Goal: Find specific page/section: Find specific page/section

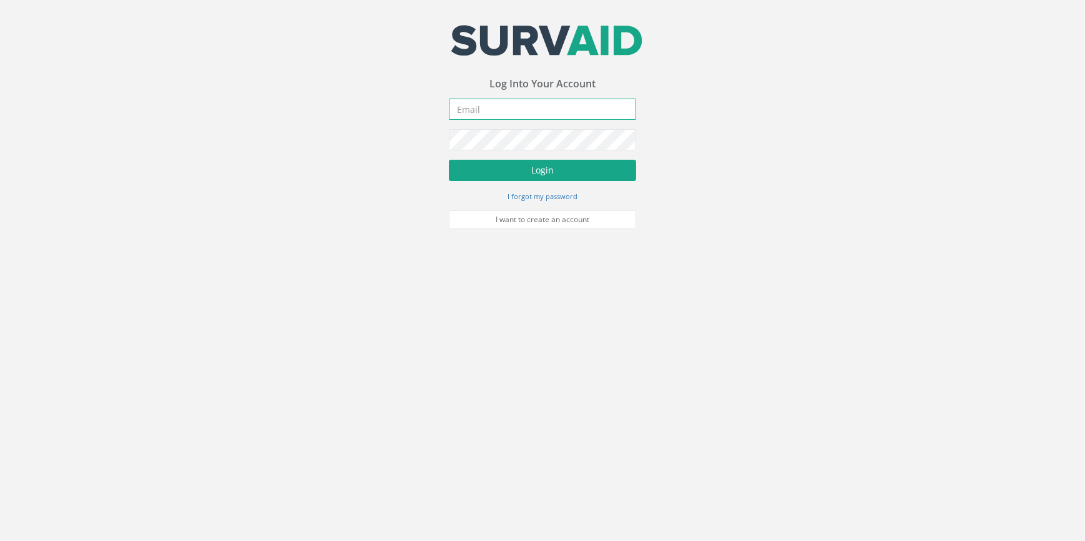
type input "[PERSON_NAME][EMAIL_ADDRESS][PERSON_NAME][DOMAIN_NAME]"
click at [527, 172] on button "Login" at bounding box center [542, 170] width 187 height 21
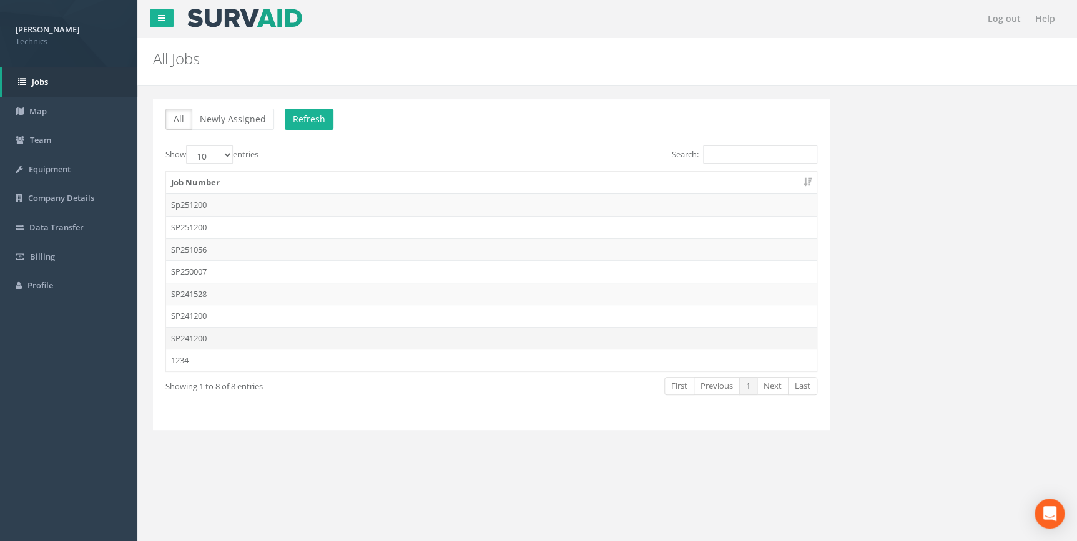
click at [191, 337] on td "SP241200" at bounding box center [491, 338] width 650 height 22
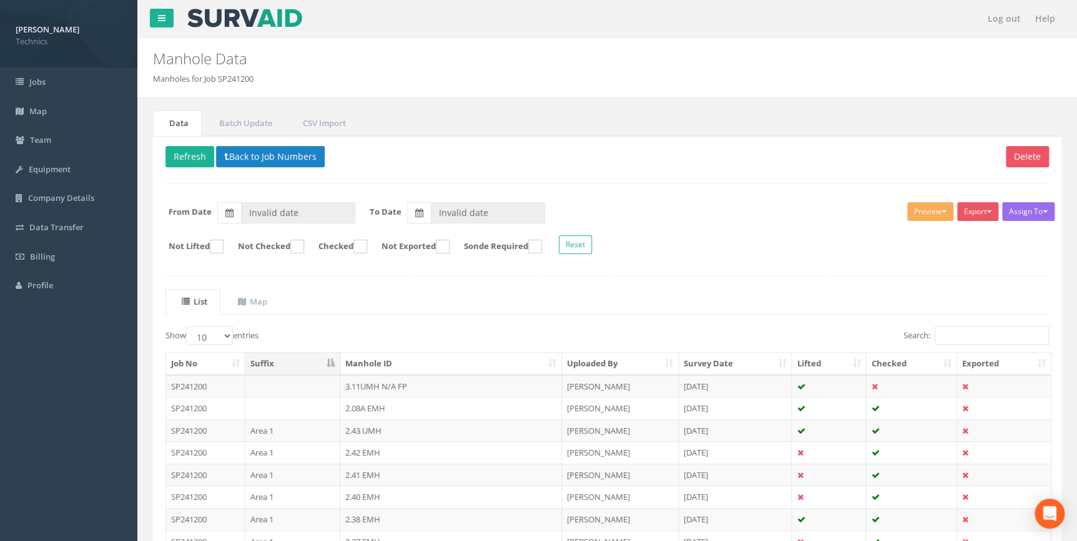
type input "[DATE]"
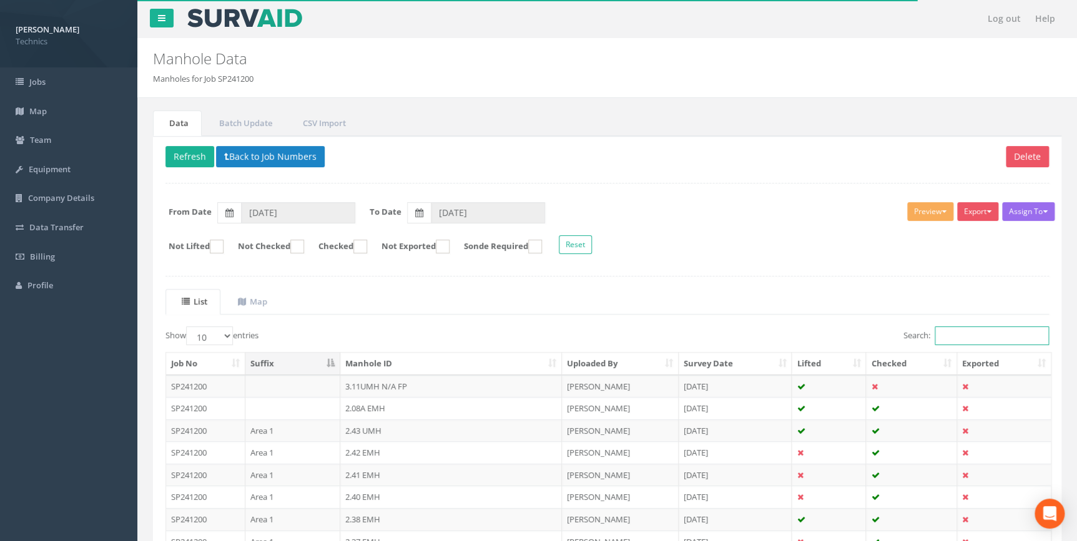
click at [940, 333] on input "Search:" at bounding box center [991, 335] width 114 height 19
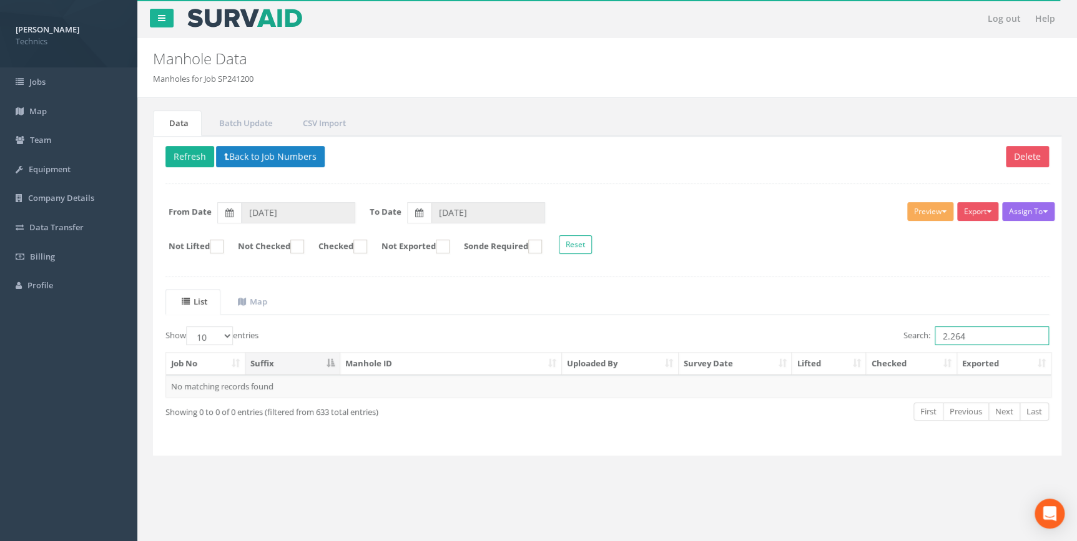
drag, startPoint x: 968, startPoint y: 334, endPoint x: 942, endPoint y: 330, distance: 26.1
click at [925, 333] on label "Search: 2.264" at bounding box center [975, 335] width 145 height 19
type input "2.264"
click at [266, 158] on button "Back to Job Numbers" at bounding box center [270, 156] width 109 height 21
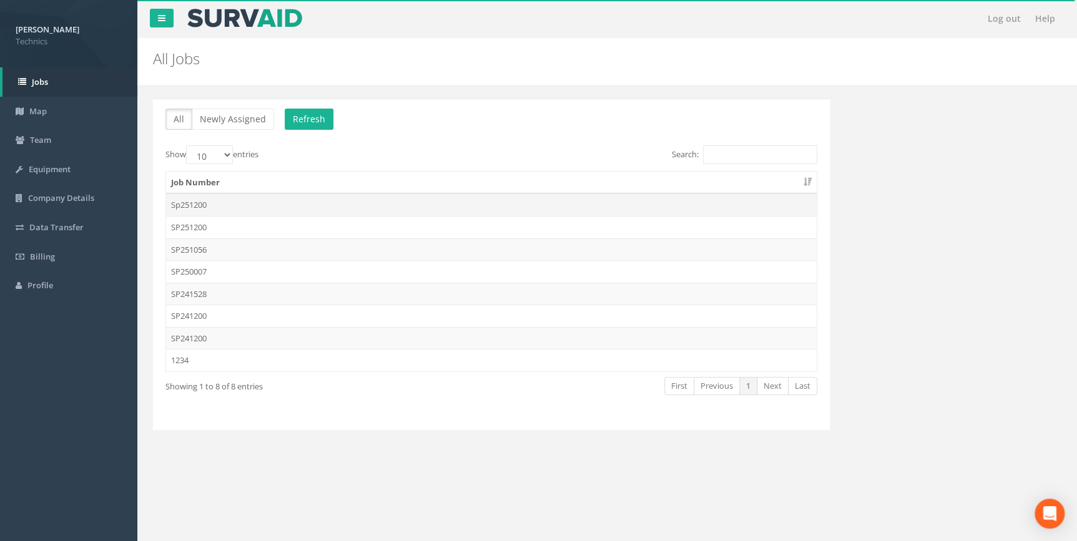
click at [202, 202] on td "Sp251200" at bounding box center [491, 204] width 650 height 22
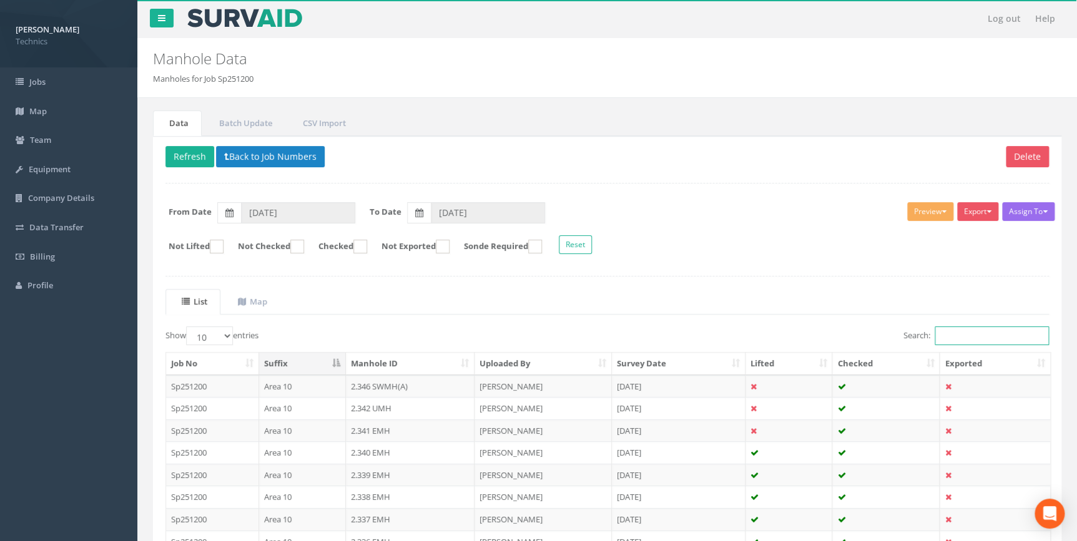
click at [954, 338] on input "Search:" at bounding box center [991, 335] width 114 height 19
paste input "2.264"
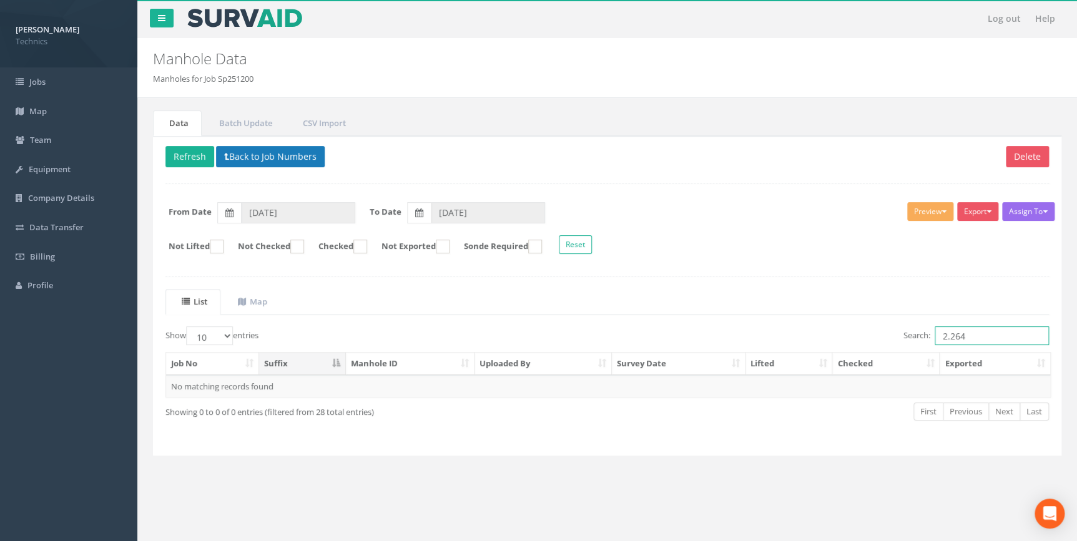
type input "2.264"
click at [265, 155] on button "Back to Job Numbers" at bounding box center [270, 156] width 109 height 21
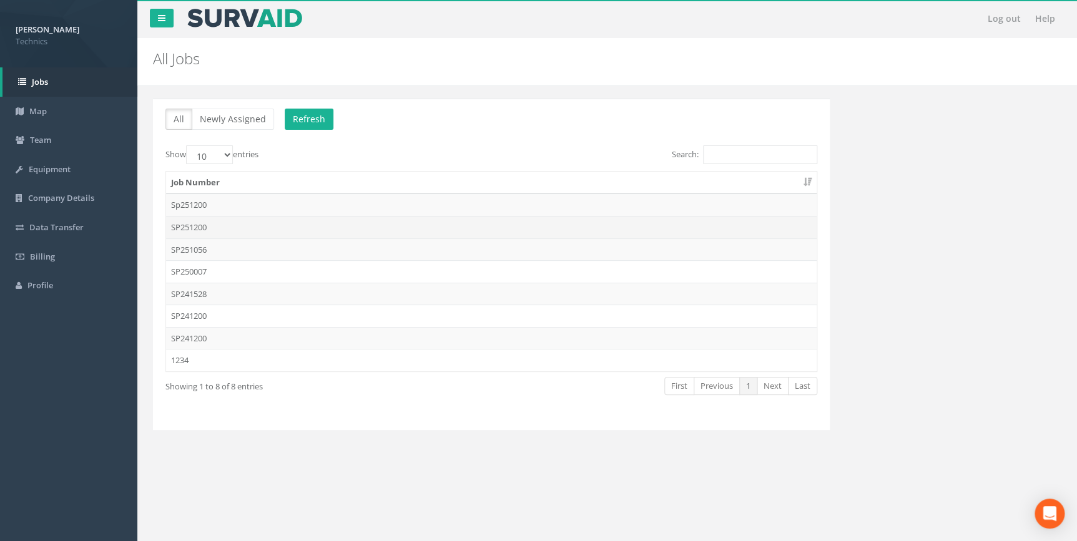
click at [205, 230] on td "SP251200" at bounding box center [491, 227] width 650 height 22
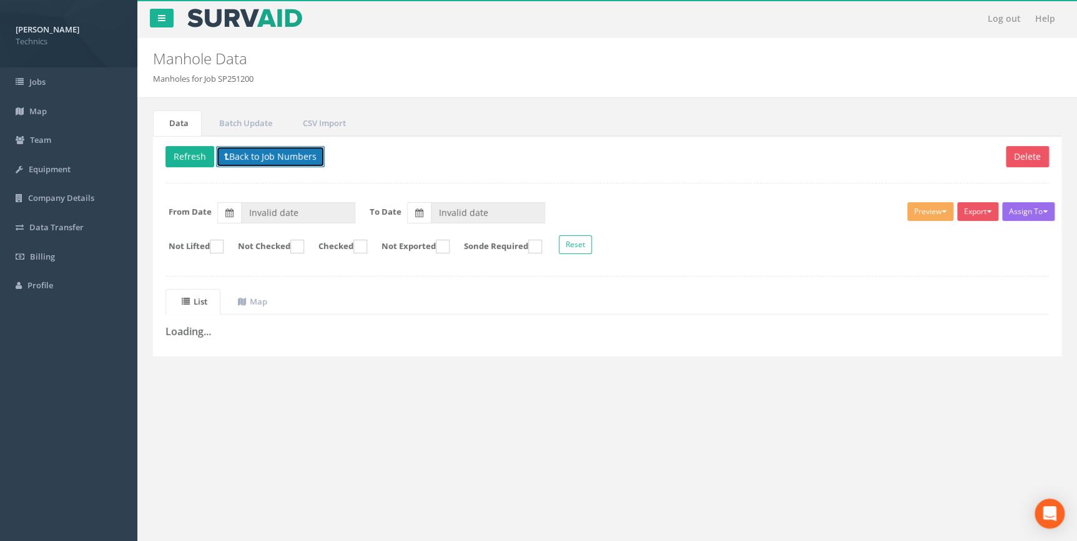
click at [256, 159] on button "Back to Job Numbers" at bounding box center [270, 156] width 109 height 21
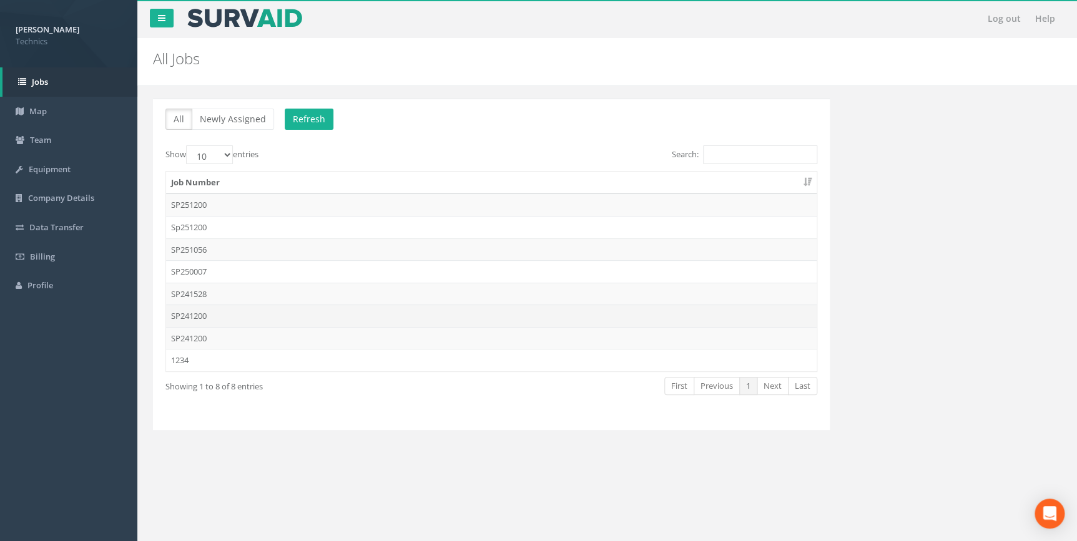
click at [197, 315] on td "SP241200" at bounding box center [491, 316] width 650 height 22
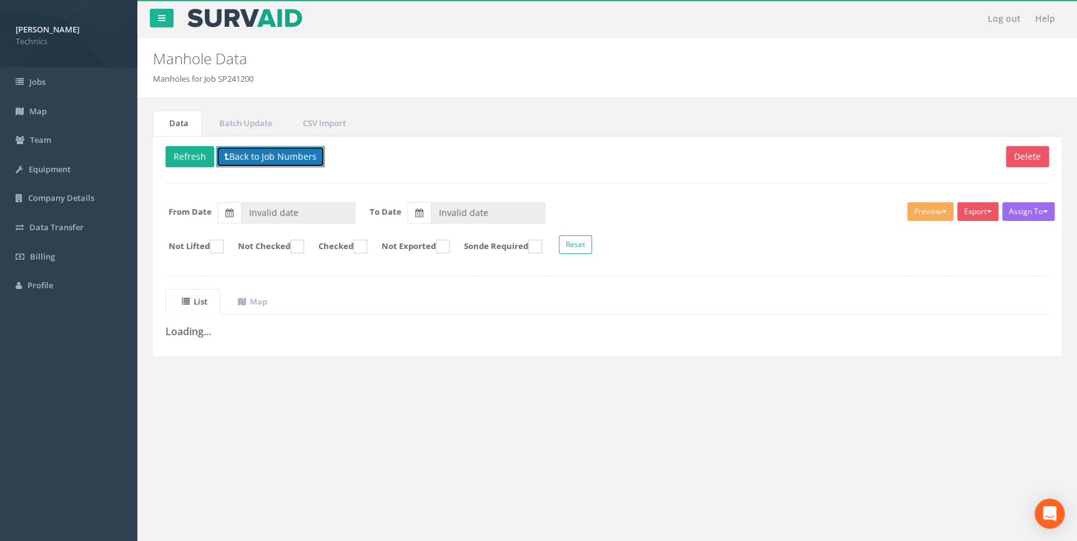
click at [277, 160] on button "Back to Job Numbers" at bounding box center [270, 156] width 109 height 21
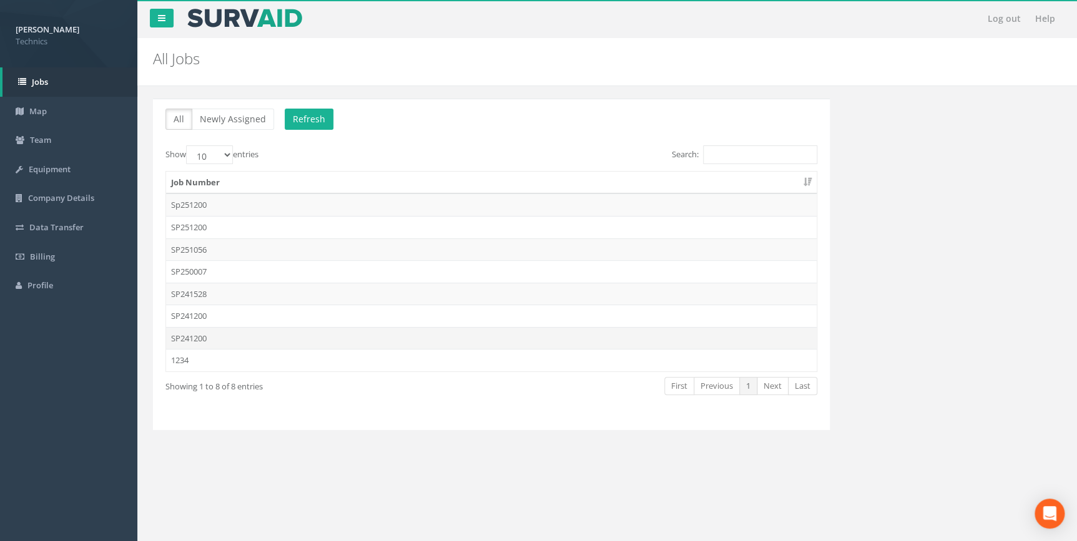
click at [208, 339] on td "SP241200" at bounding box center [491, 338] width 650 height 22
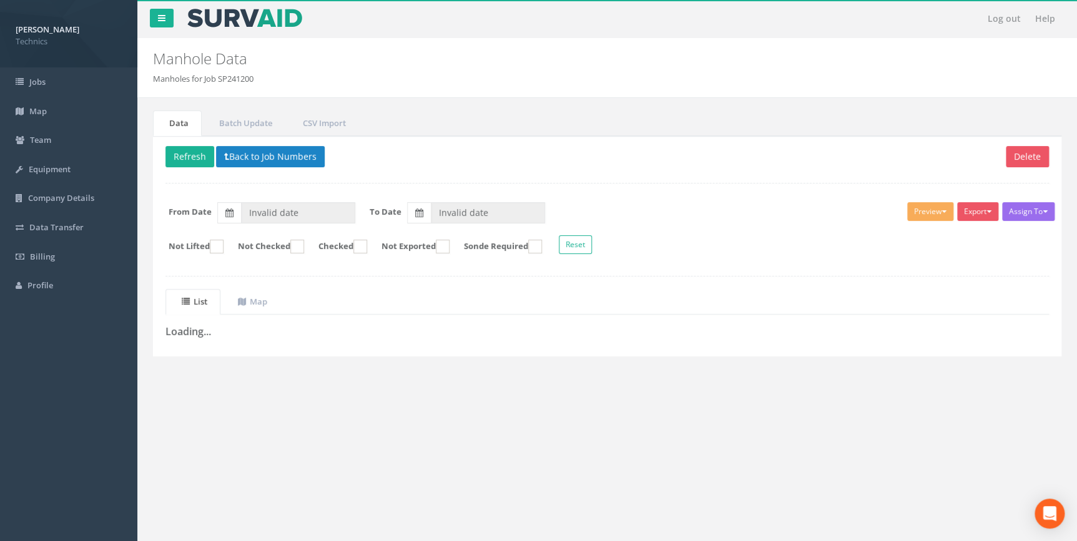
type input "[DATE]"
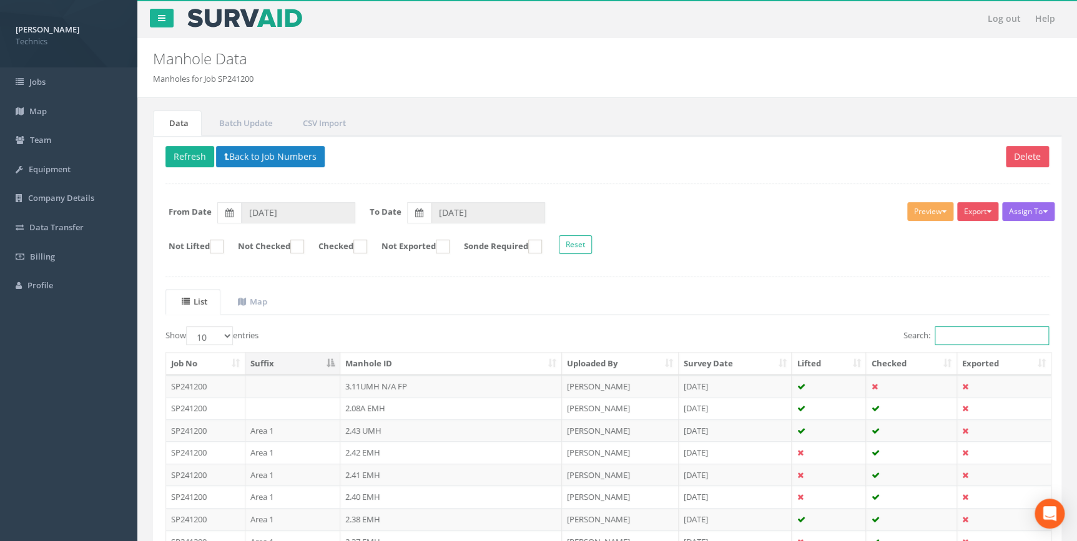
click at [957, 336] on input "Search:" at bounding box center [991, 335] width 114 height 19
paste input "2.264"
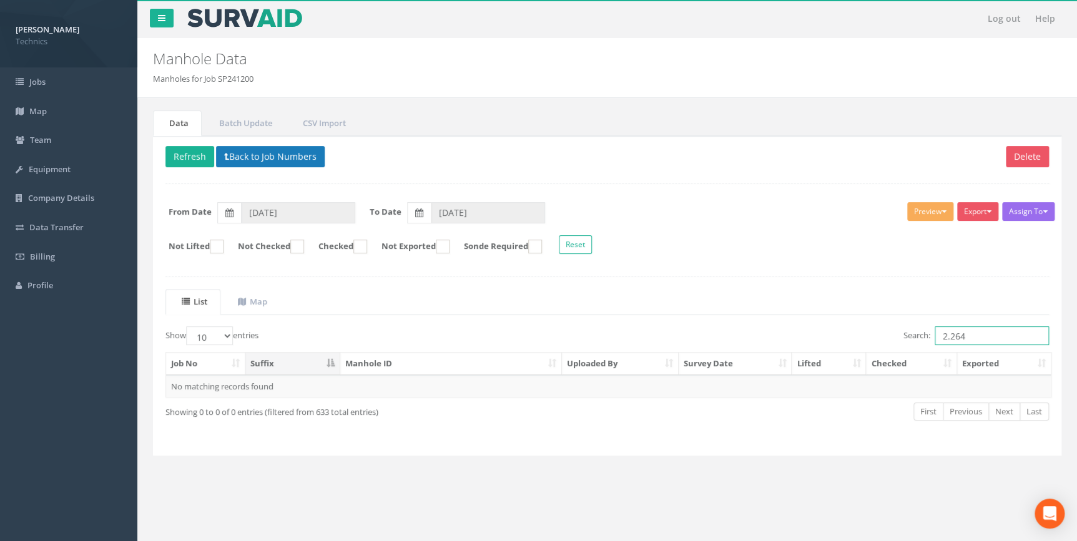
type input "2.264"
click at [260, 161] on button "Back to Job Numbers" at bounding box center [270, 156] width 109 height 21
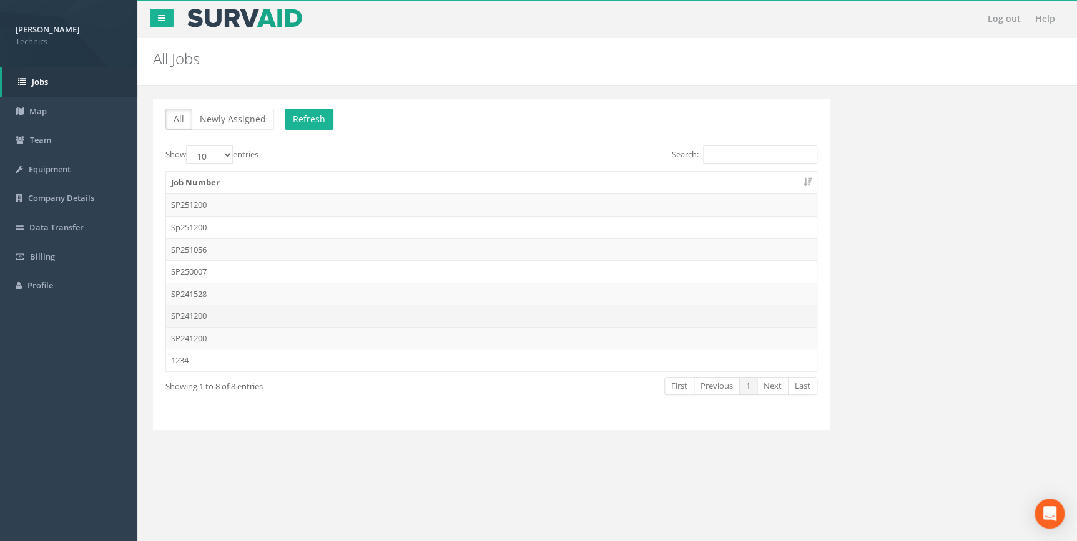
click at [196, 315] on td "SP241200" at bounding box center [491, 316] width 650 height 22
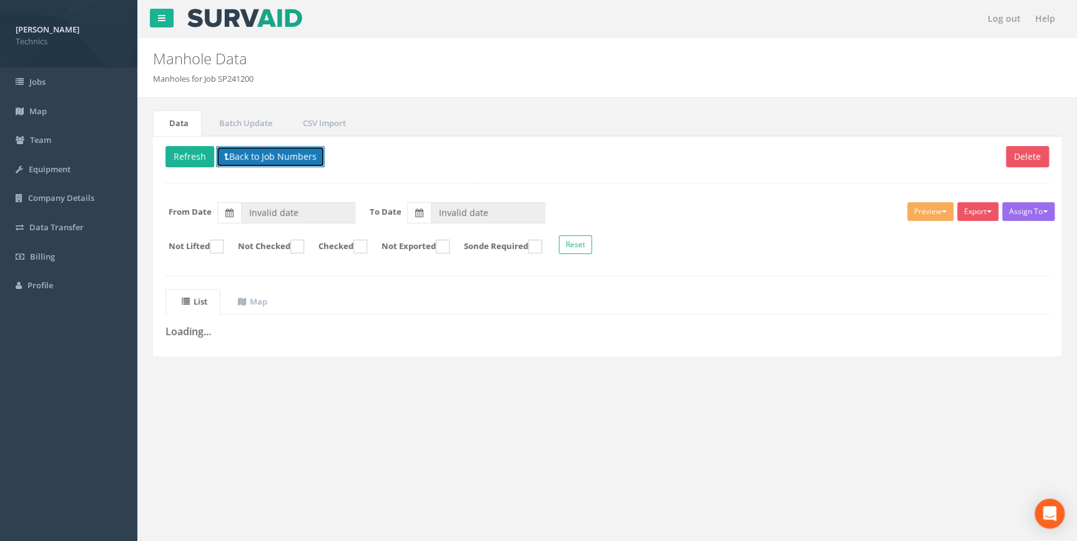
click at [270, 160] on button "Back to Job Numbers" at bounding box center [270, 156] width 109 height 21
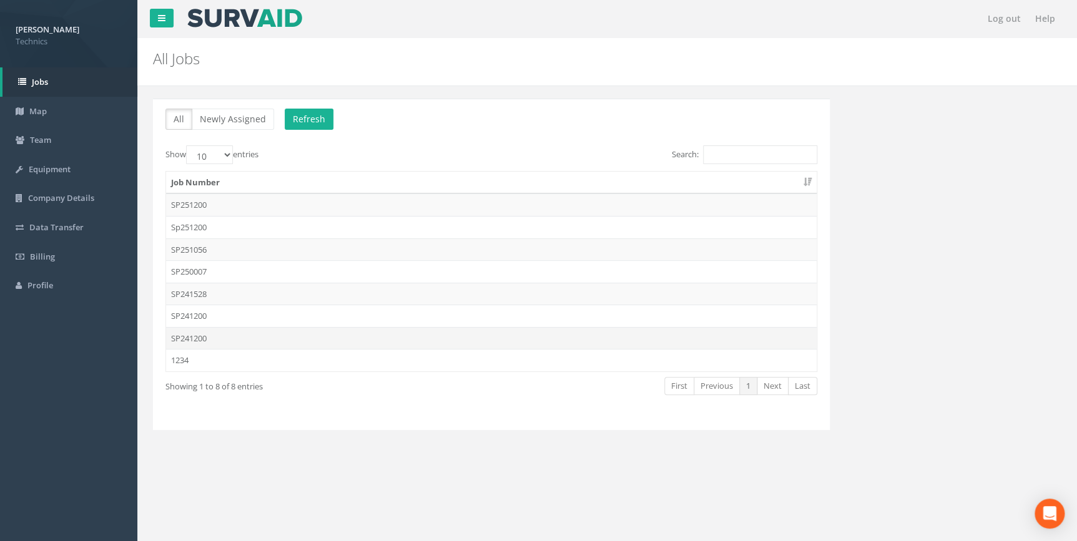
click at [192, 341] on td "SP241200" at bounding box center [491, 338] width 650 height 22
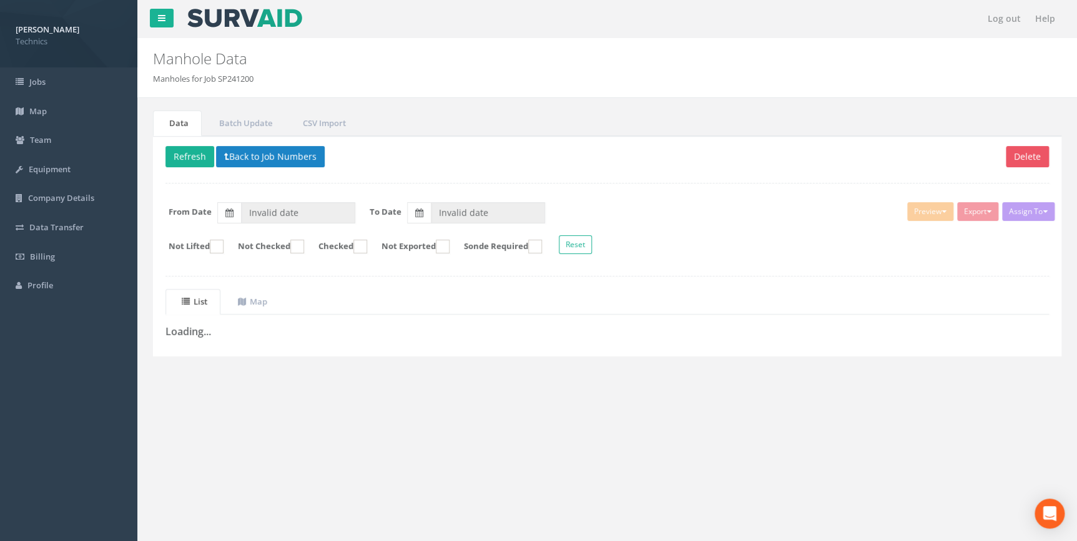
type input "[DATE]"
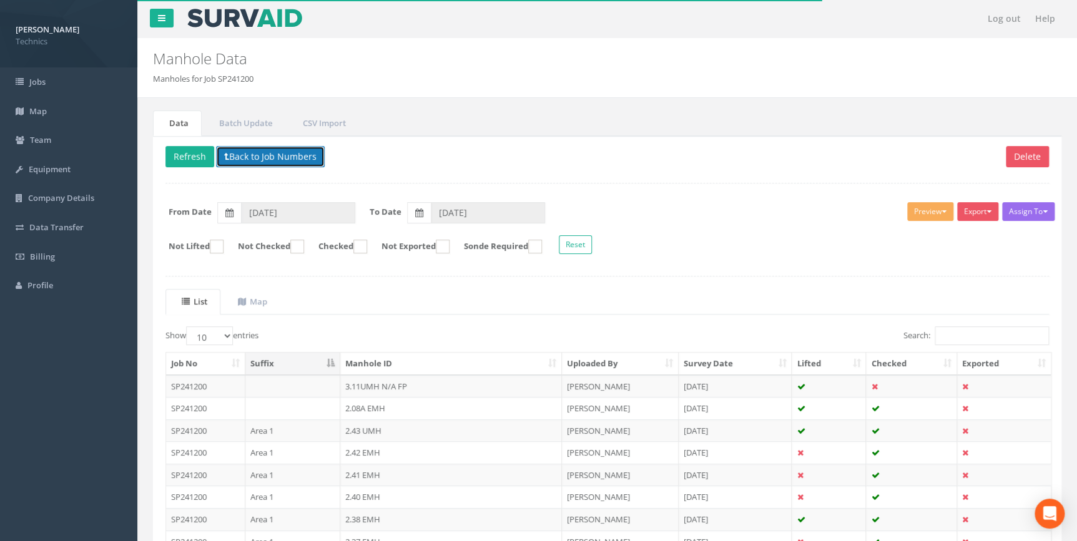
click at [233, 159] on button "Back to Job Numbers" at bounding box center [270, 156] width 109 height 21
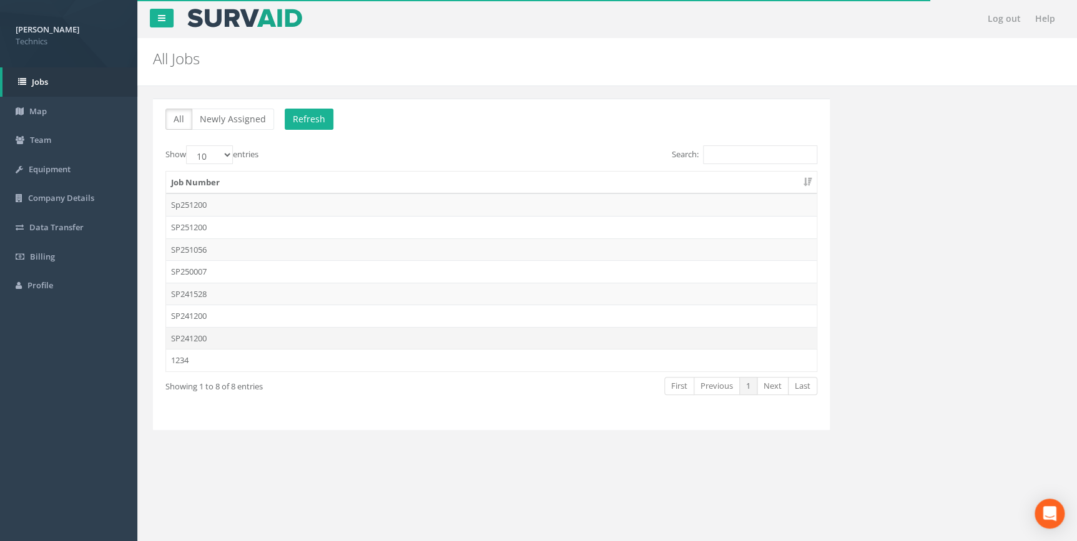
click at [202, 337] on td "SP241200" at bounding box center [491, 338] width 650 height 22
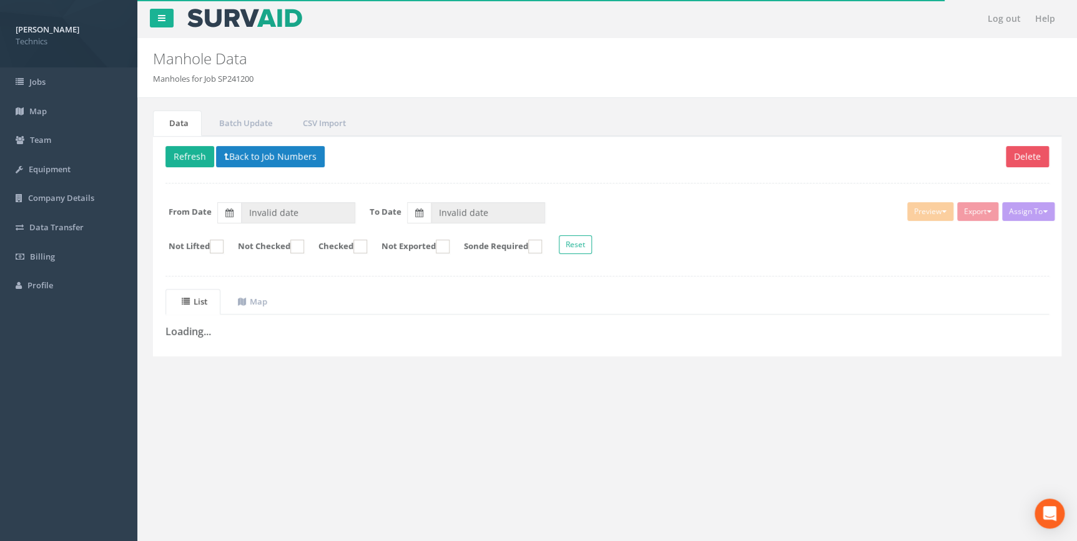
type input "[DATE]"
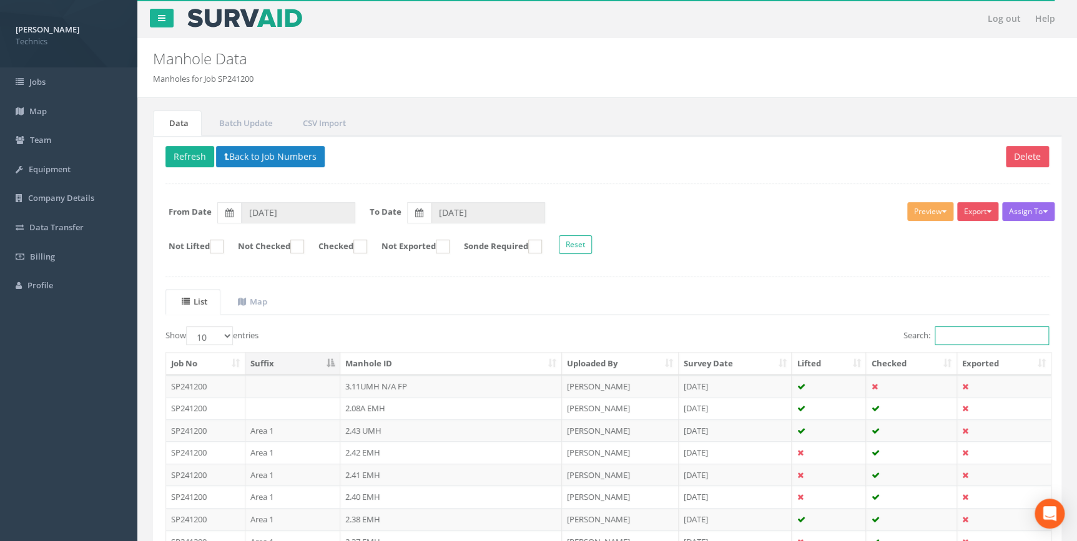
click at [972, 333] on input "Search:" at bounding box center [991, 335] width 114 height 19
paste input "2.264"
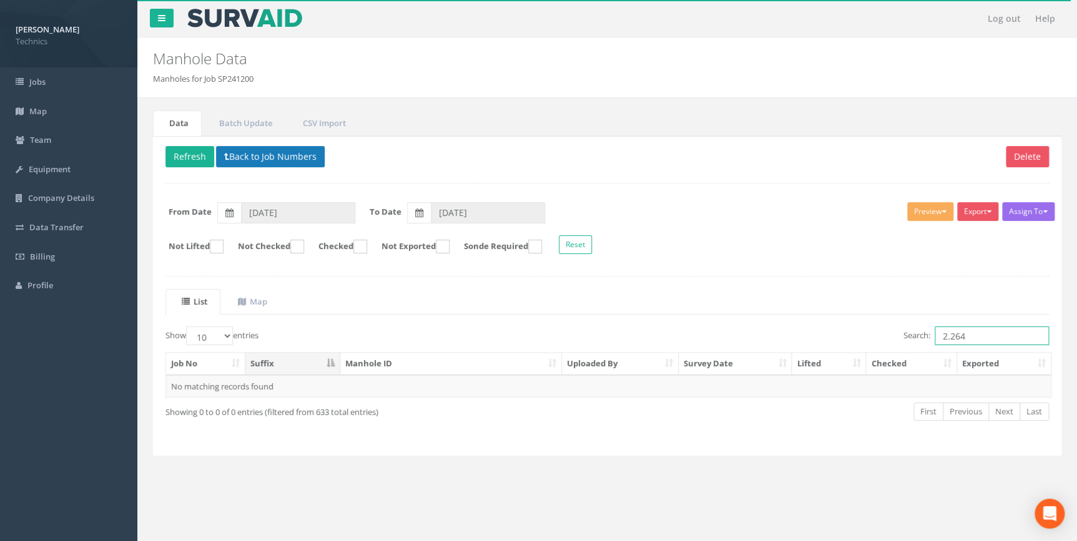
type input "2.264"
click at [275, 156] on button "Back to Job Numbers" at bounding box center [270, 156] width 109 height 21
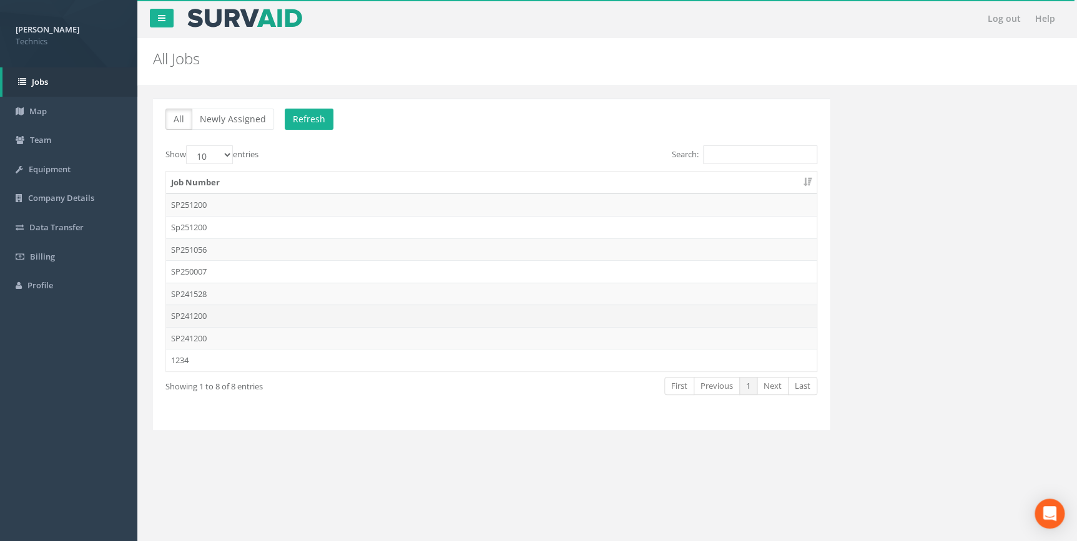
click at [200, 313] on td "SP241200" at bounding box center [491, 316] width 650 height 22
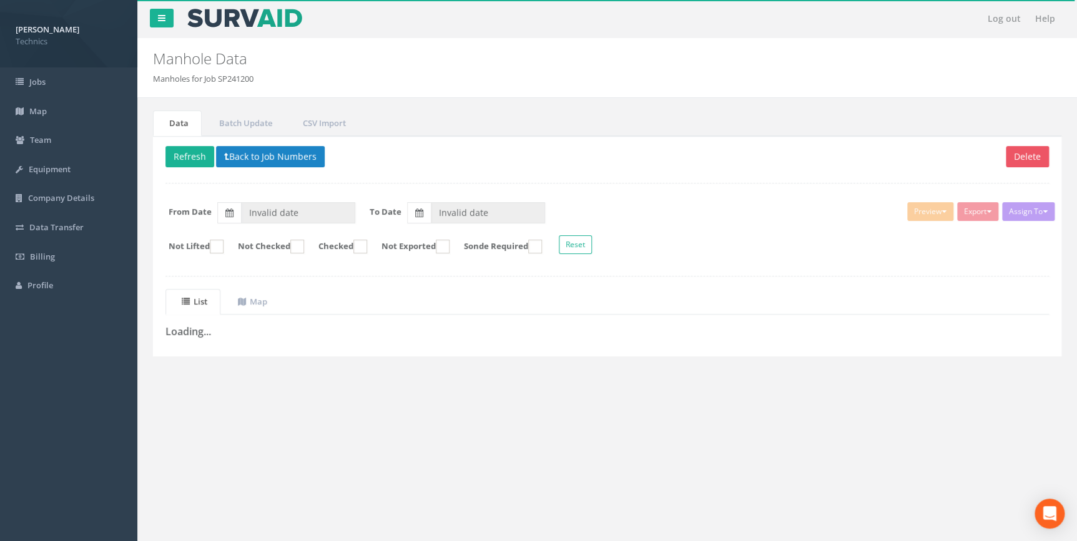
type input "[DATE]"
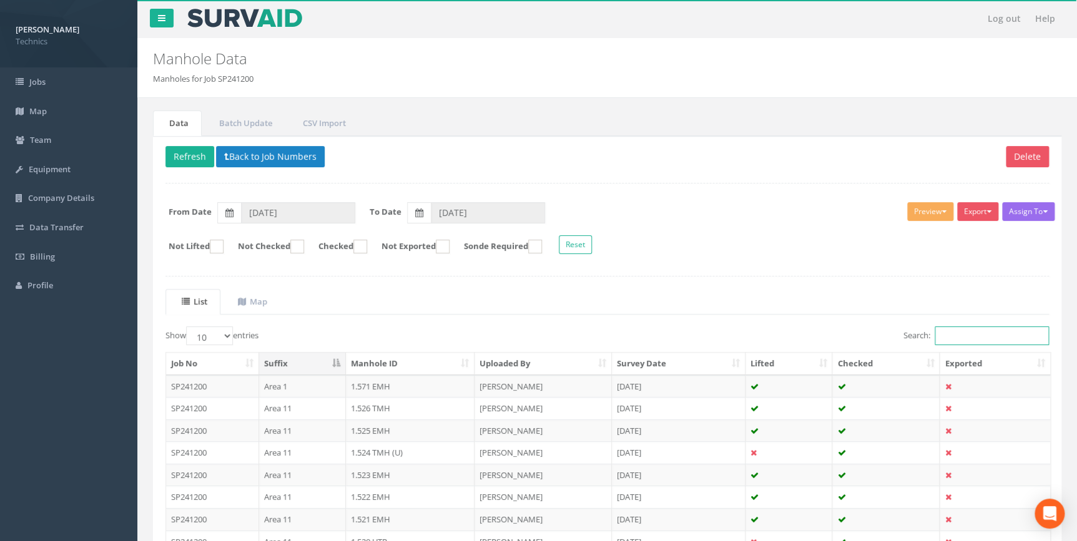
click at [964, 337] on input "Search:" at bounding box center [991, 335] width 114 height 19
paste input "2.264"
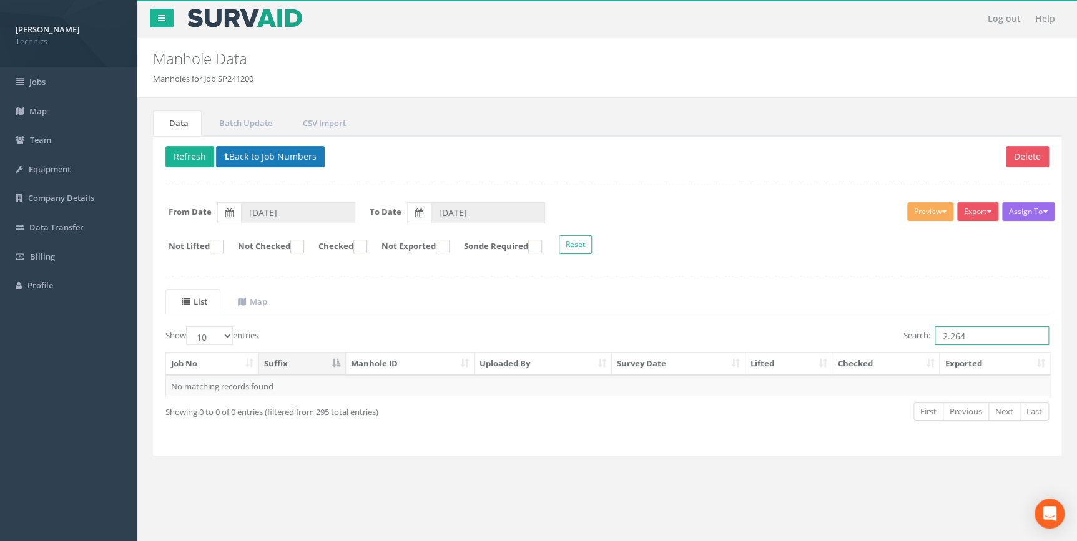
type input "2.264"
click at [296, 155] on button "Back to Job Numbers" at bounding box center [270, 156] width 109 height 21
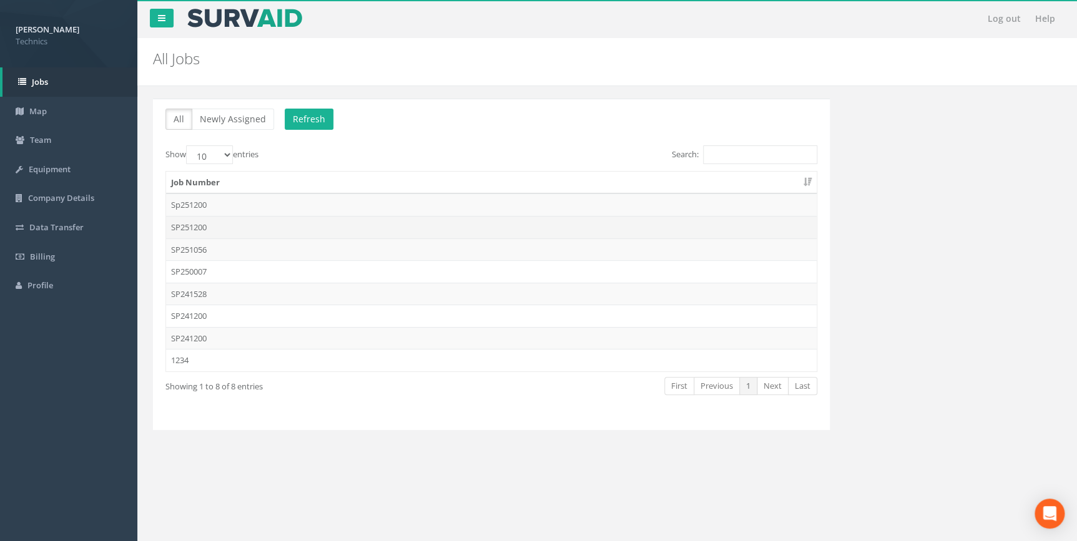
click at [190, 227] on td "SP251200" at bounding box center [491, 227] width 650 height 22
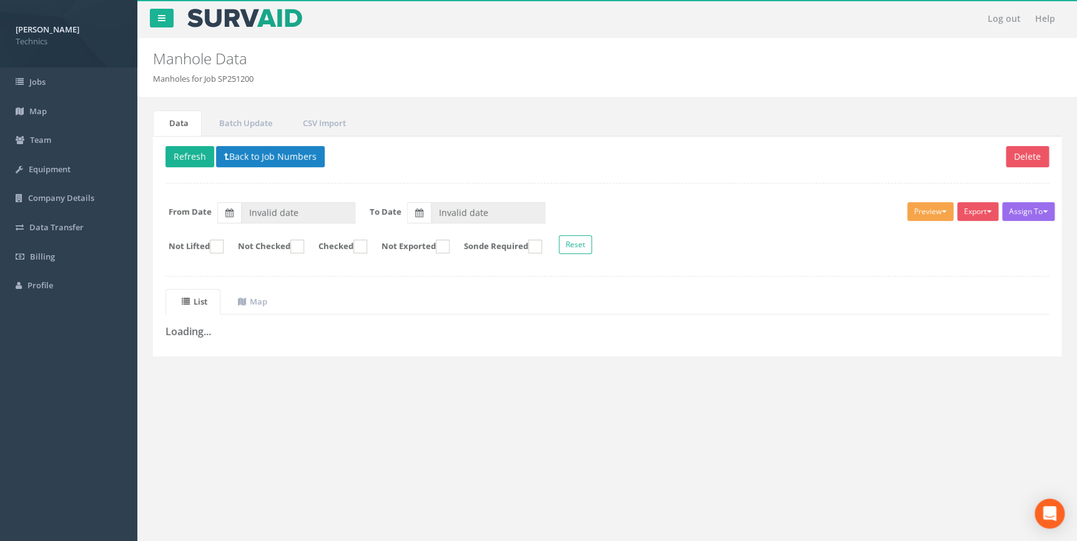
click at [920, 215] on button "Preview" at bounding box center [930, 211] width 46 height 19
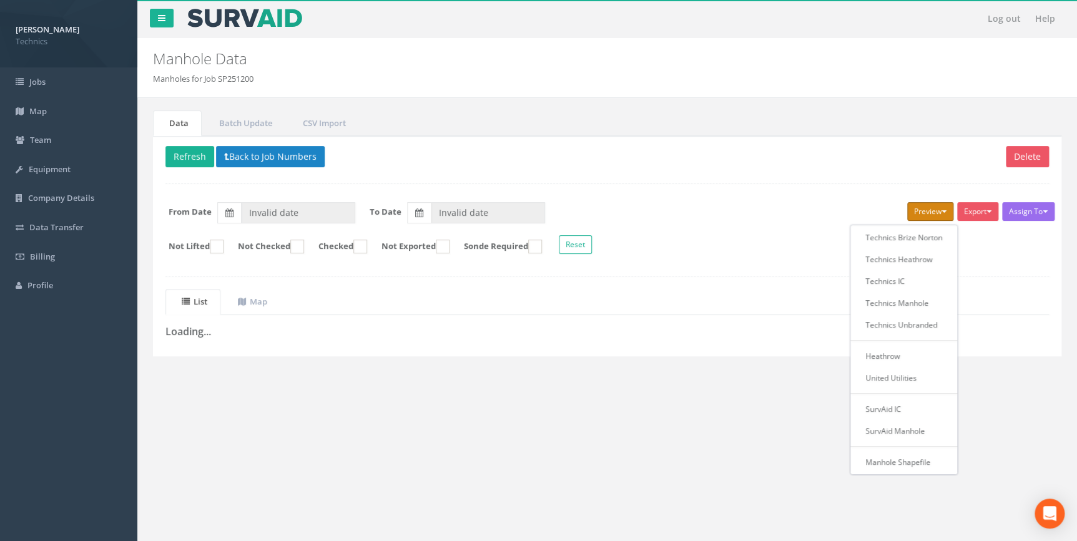
click at [920, 215] on button "Preview" at bounding box center [930, 211] width 46 height 19
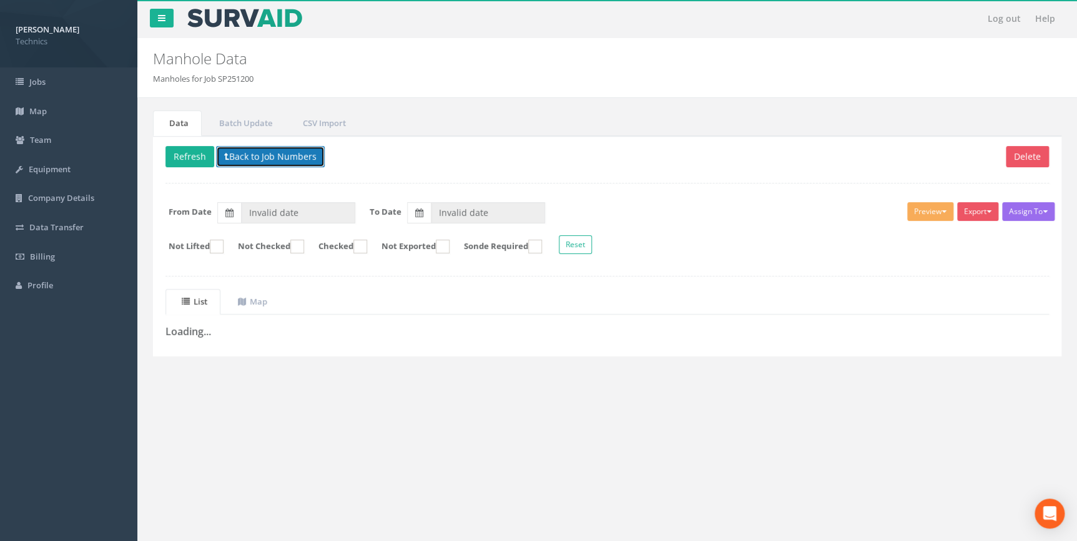
click at [266, 159] on button "Back to Job Numbers" at bounding box center [270, 156] width 109 height 21
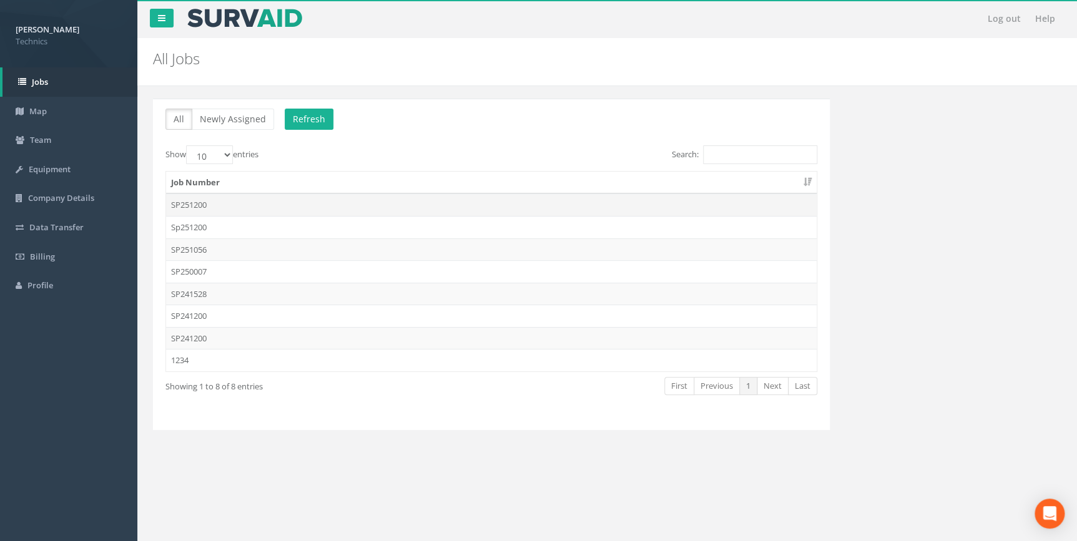
click at [188, 204] on td "SP251200" at bounding box center [491, 204] width 650 height 22
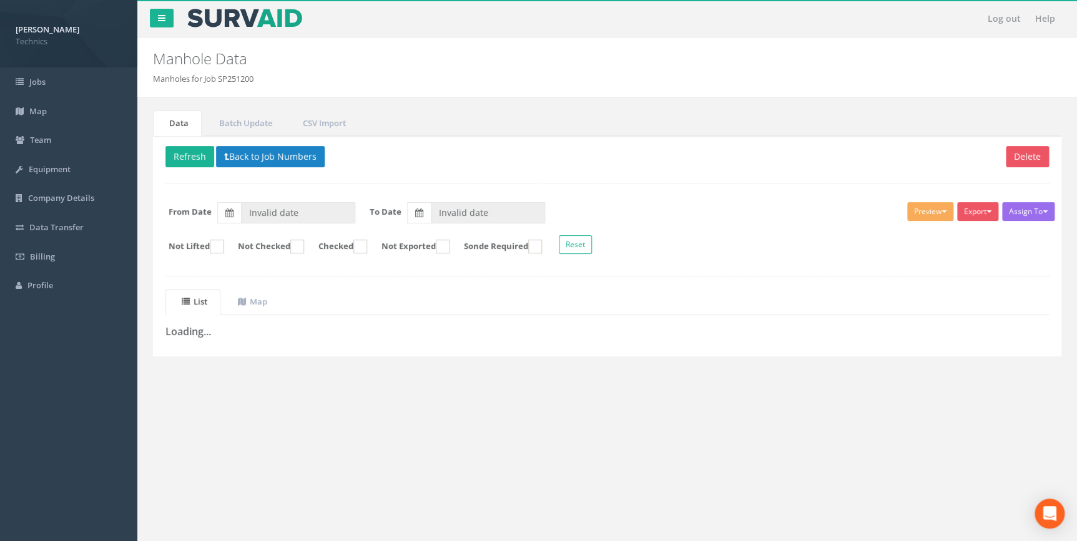
type input "[DATE]"
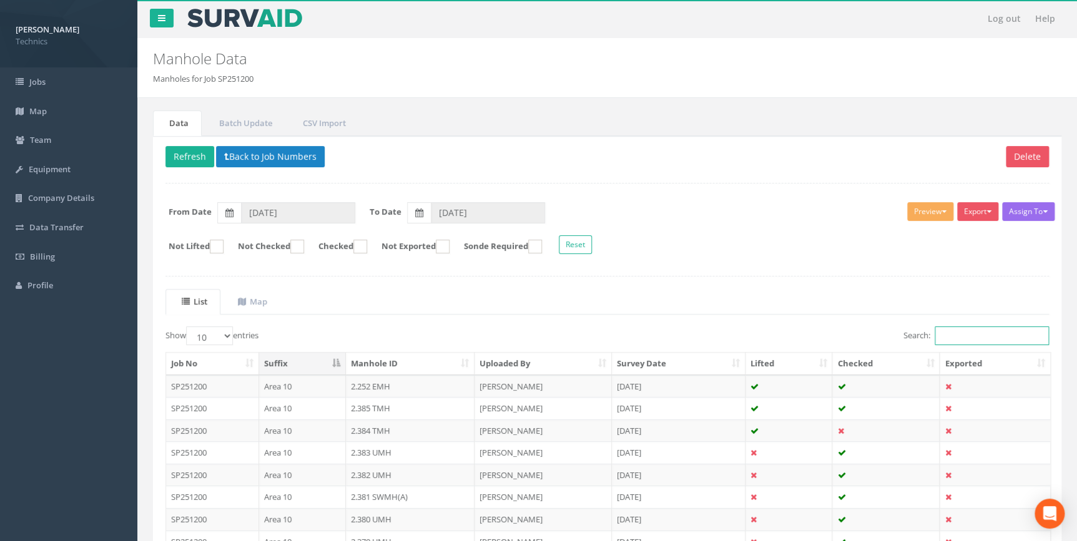
click at [958, 334] on input "Search:" at bounding box center [991, 335] width 114 height 19
paste input "2.264"
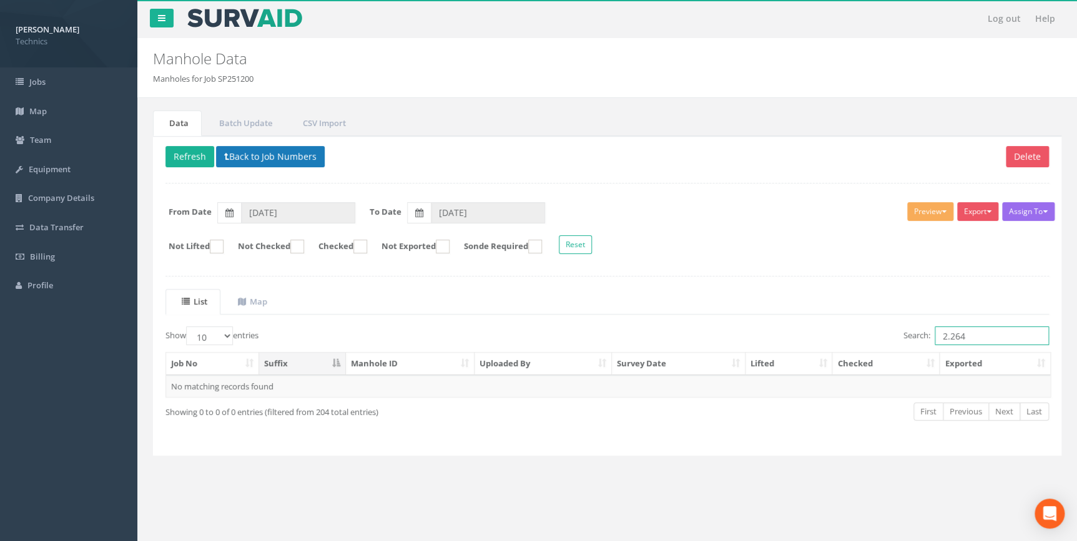
type input "2.264"
click at [279, 157] on button "Back to Job Numbers" at bounding box center [270, 156] width 109 height 21
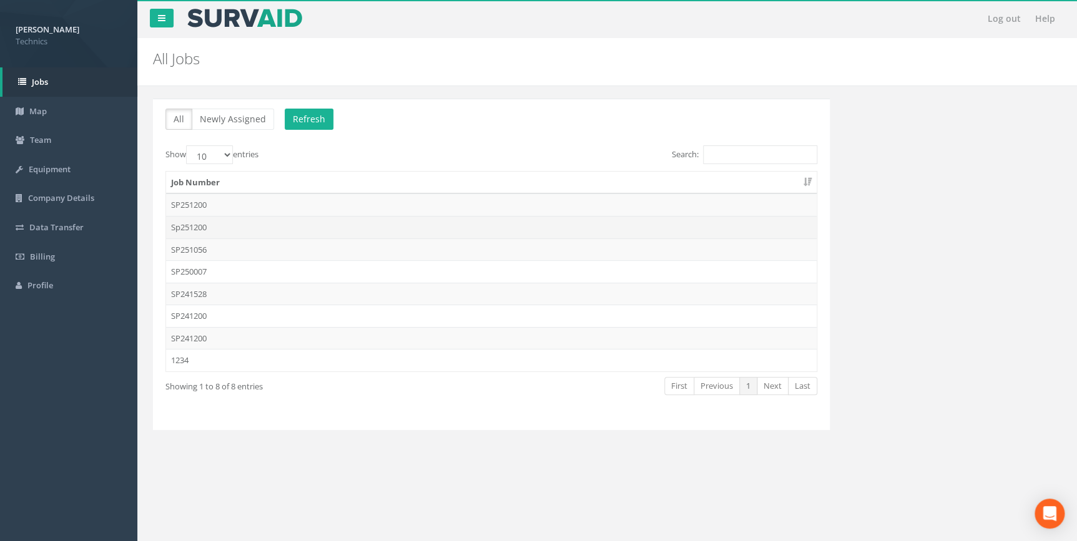
click at [193, 228] on td "Sp251200" at bounding box center [491, 227] width 650 height 22
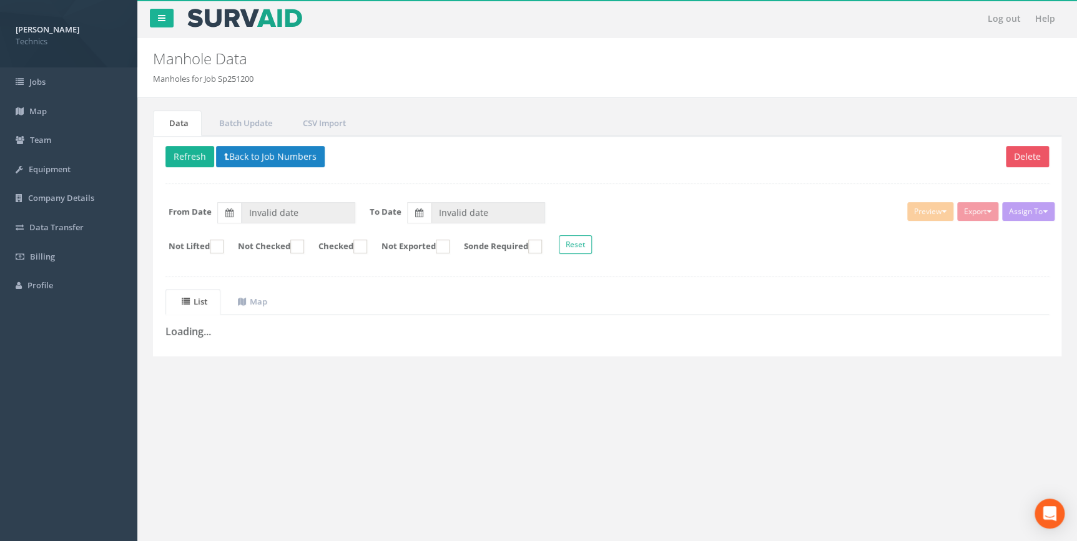
type input "[DATE]"
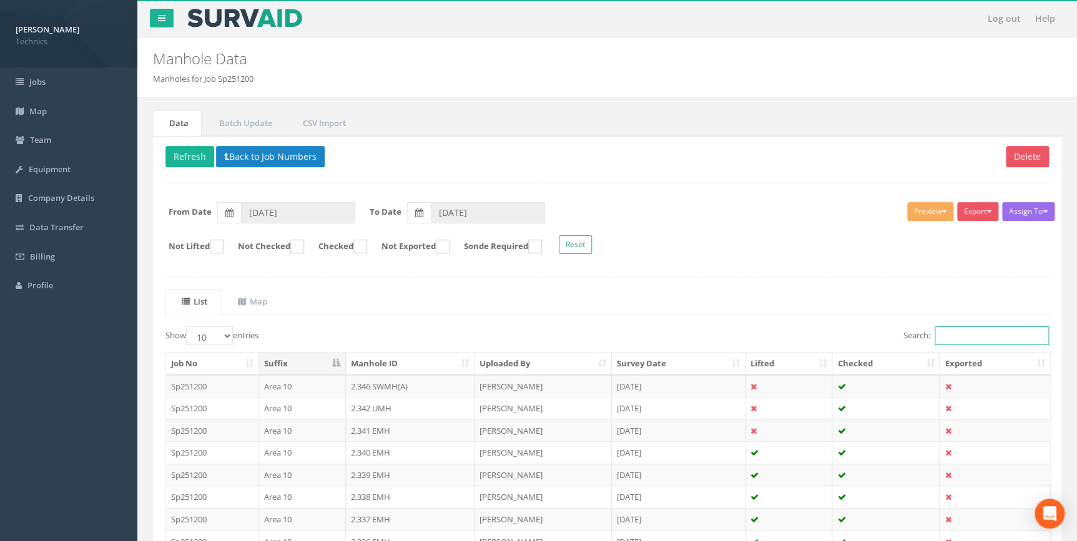
click at [955, 336] on input "Search:" at bounding box center [991, 335] width 114 height 19
paste input "2.264"
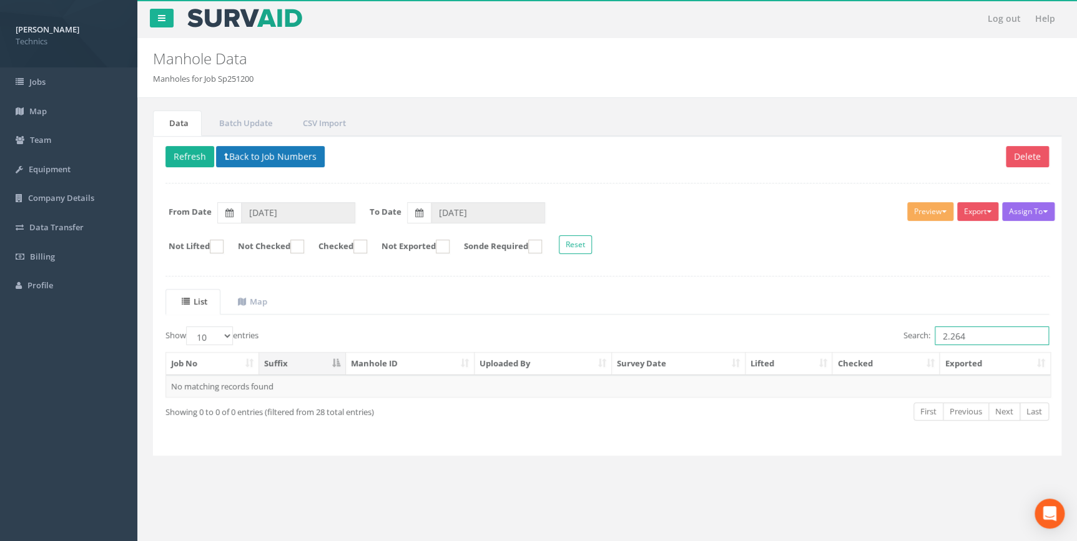
type input "2.264"
click at [270, 155] on button "Back to Job Numbers" at bounding box center [270, 156] width 109 height 21
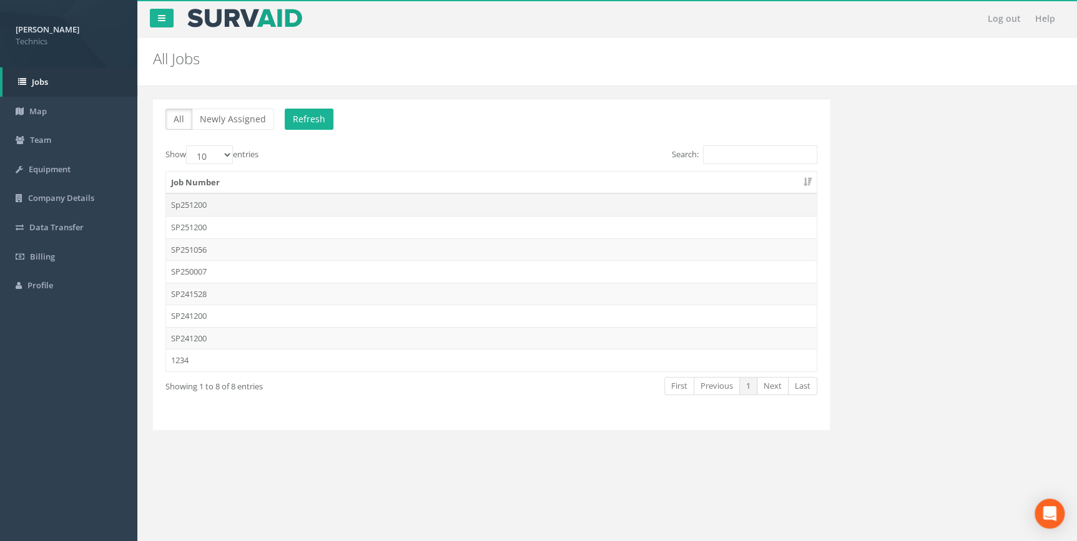
click at [195, 204] on td "Sp251200" at bounding box center [491, 204] width 650 height 22
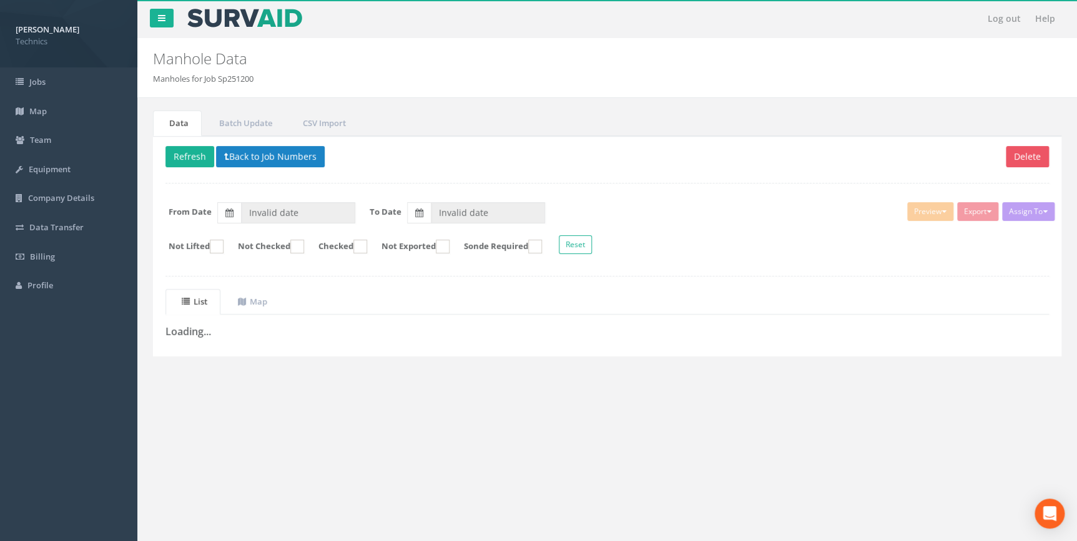
type input "[DATE]"
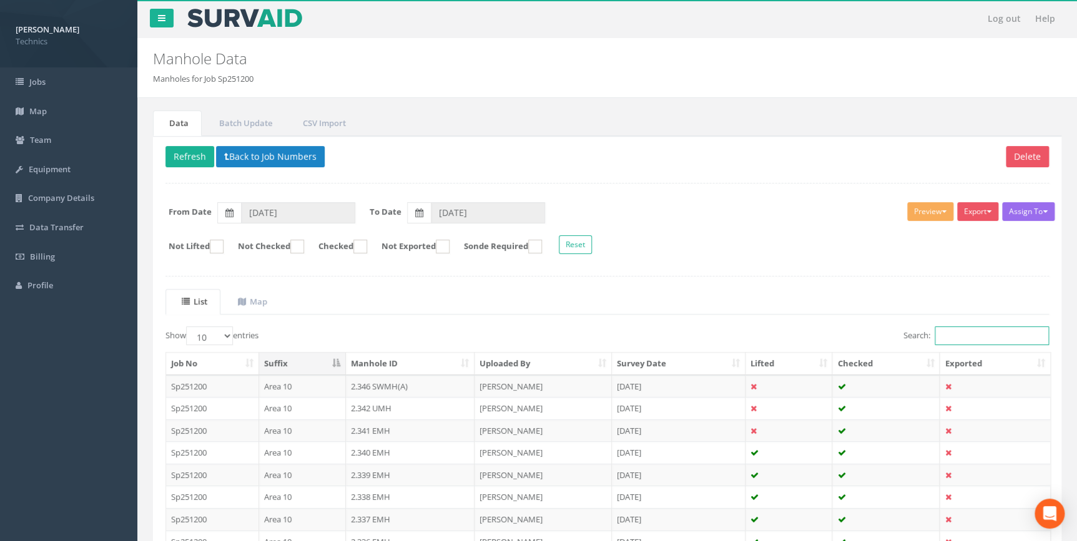
click at [944, 336] on input "Search:" at bounding box center [991, 335] width 114 height 19
paste input "2.264"
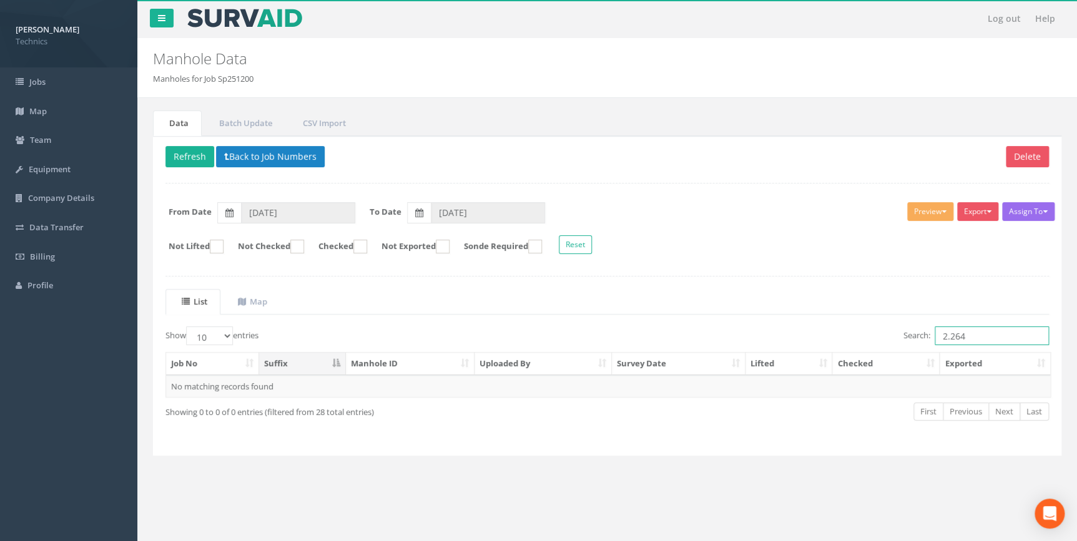
type input "2.264"
click at [228, 333] on select "10 25 50 100" at bounding box center [209, 335] width 47 height 19
select select "100"
click at [188, 326] on select "10 25 50 100" at bounding box center [209, 335] width 47 height 19
drag, startPoint x: 940, startPoint y: 334, endPoint x: 891, endPoint y: 330, distance: 49.4
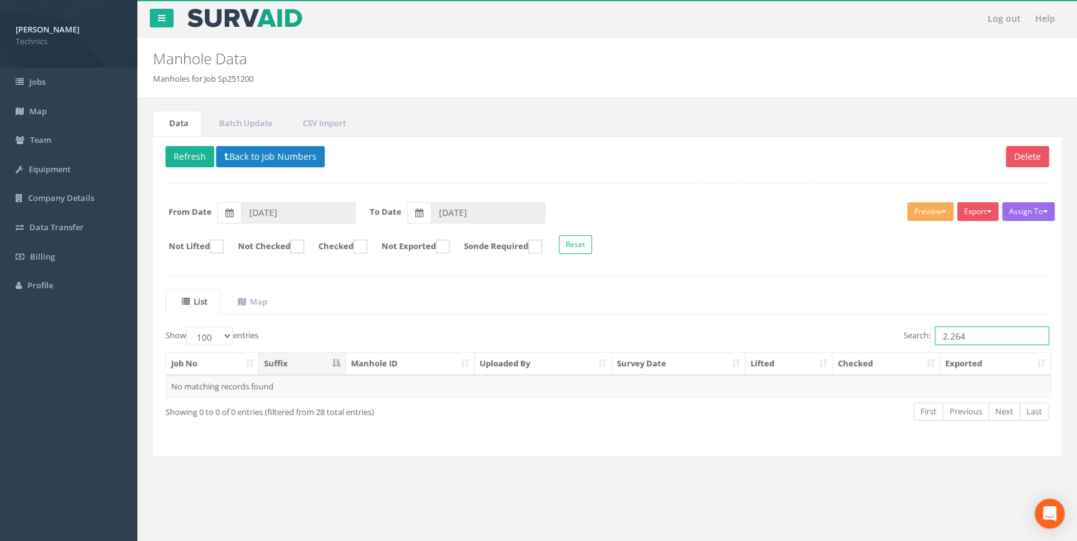
click at [897, 331] on div "Search: 2.264" at bounding box center [833, 337] width 432 height 22
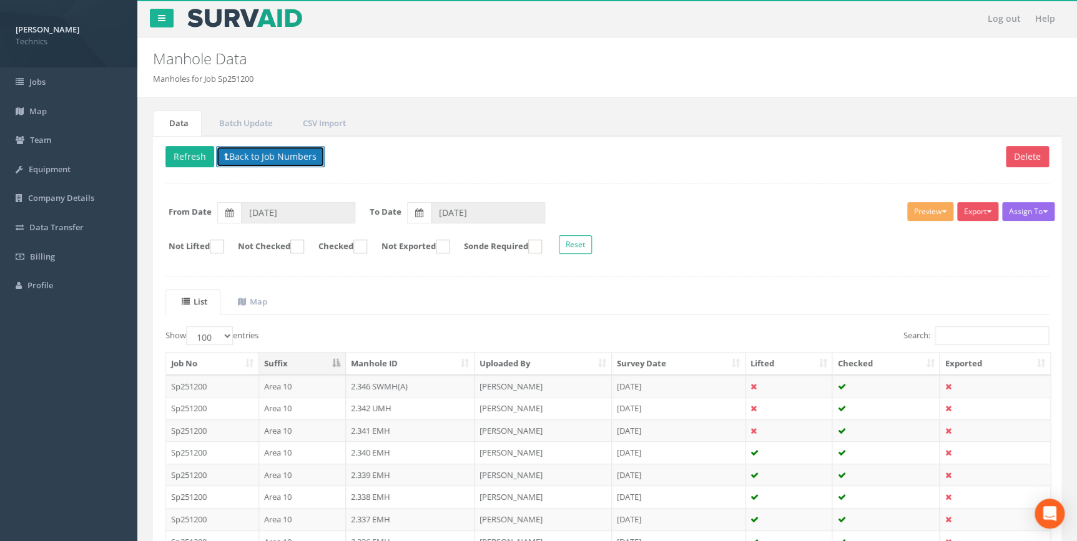
click at [265, 159] on button "Back to Job Numbers" at bounding box center [270, 156] width 109 height 21
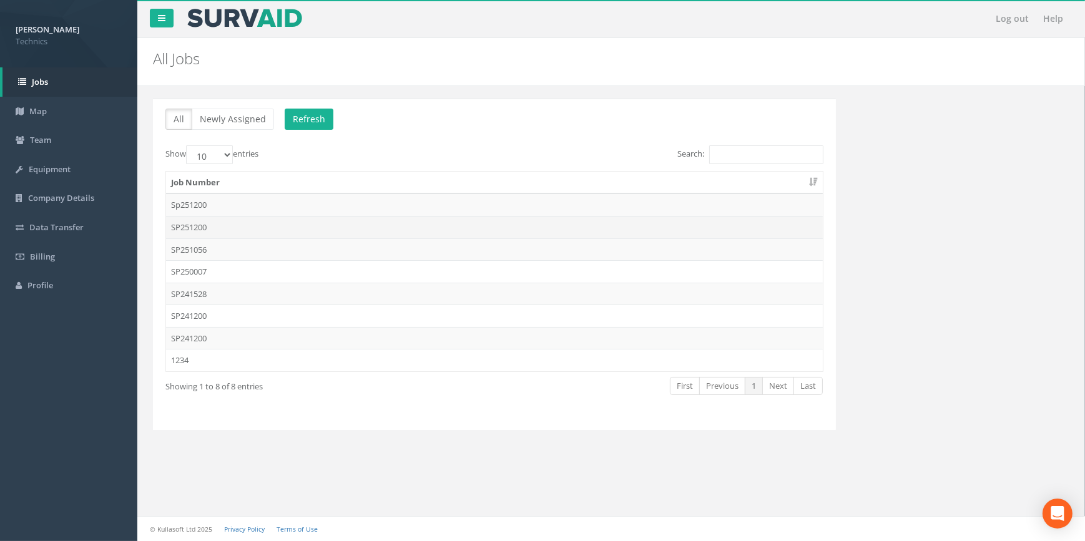
click at [197, 230] on td "SP251200" at bounding box center [494, 227] width 657 height 22
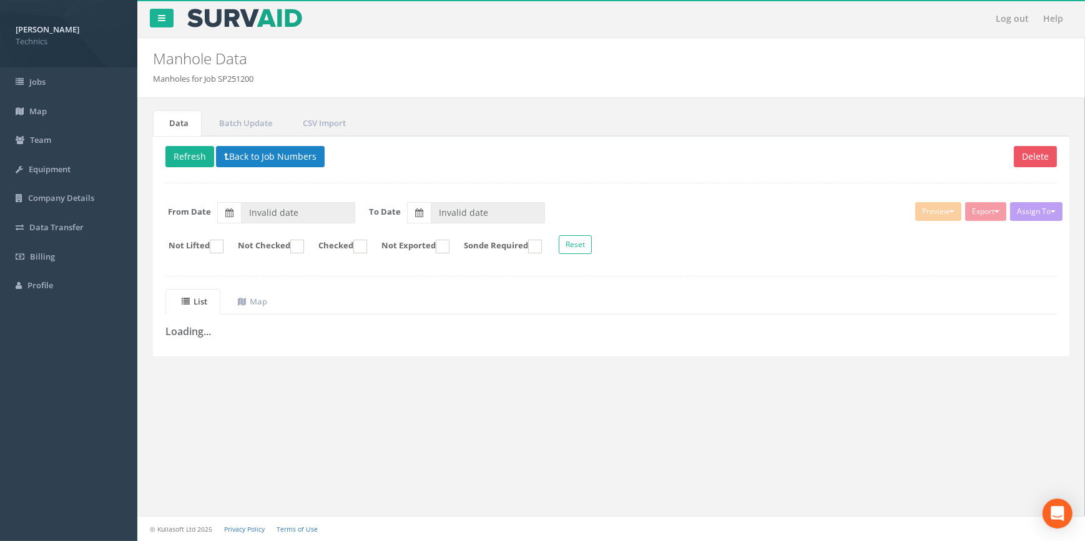
type input "[DATE]"
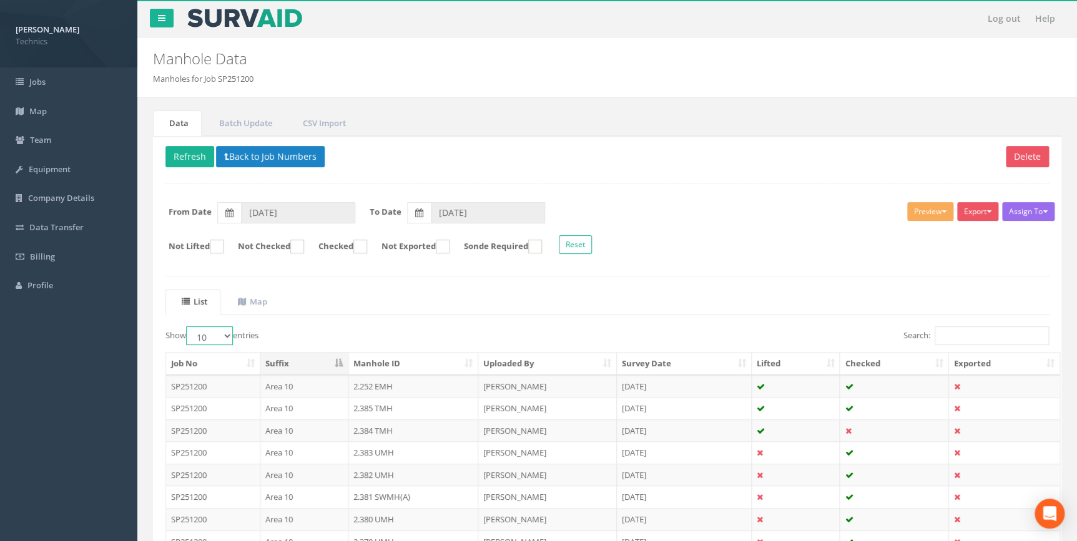
click at [232, 337] on select "10 25 50 100" at bounding box center [209, 335] width 47 height 19
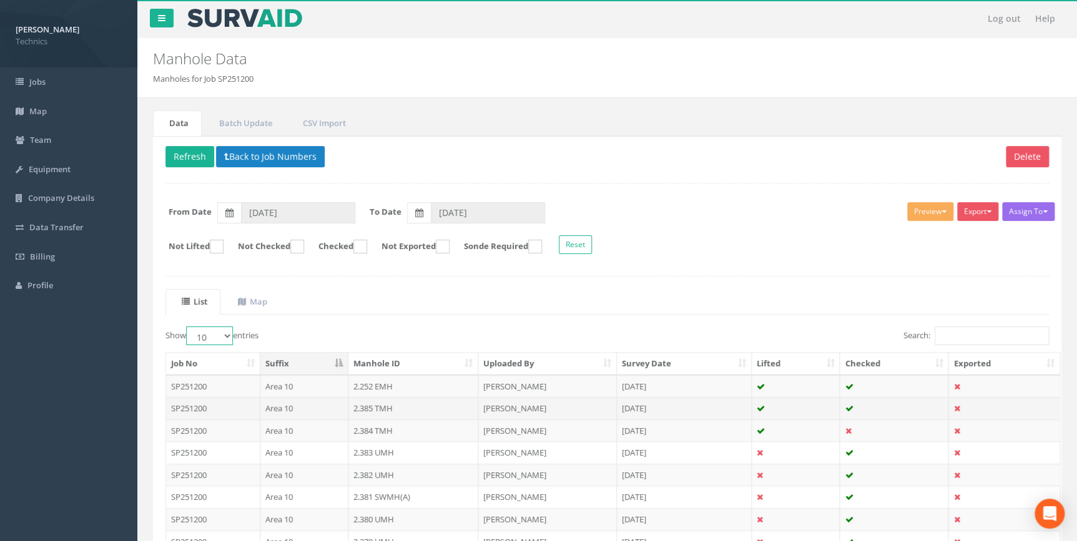
select select "100"
click at [188, 326] on select "10 25 50 100" at bounding box center [209, 335] width 47 height 19
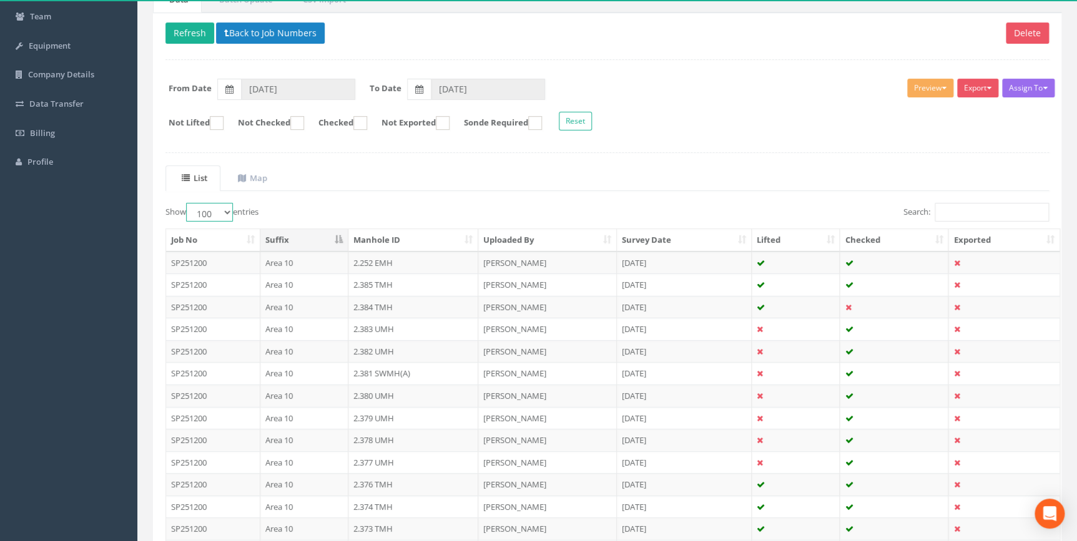
scroll to position [113, 0]
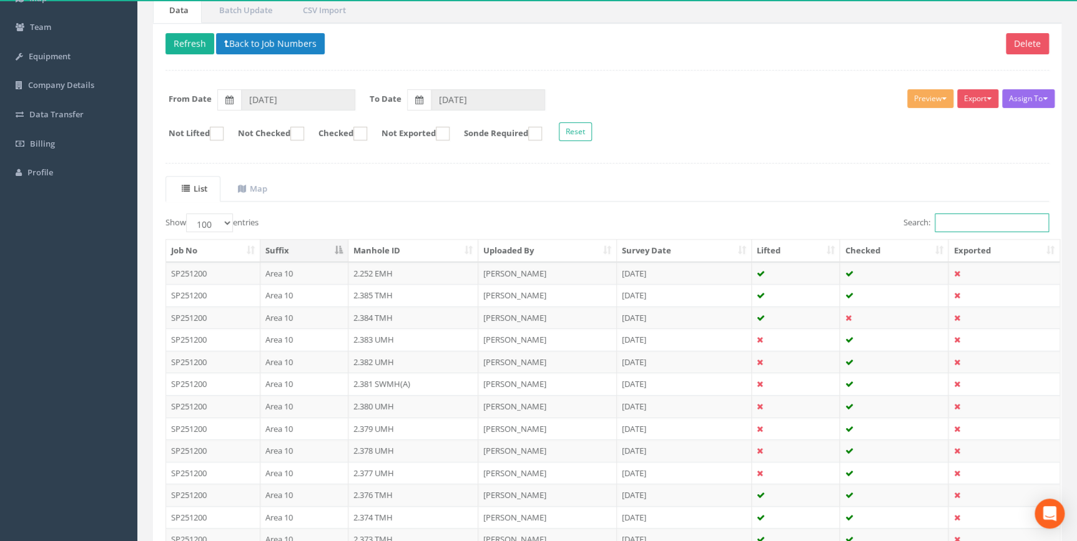
click at [956, 223] on input "Search:" at bounding box center [991, 222] width 114 height 19
paste input "2.264"
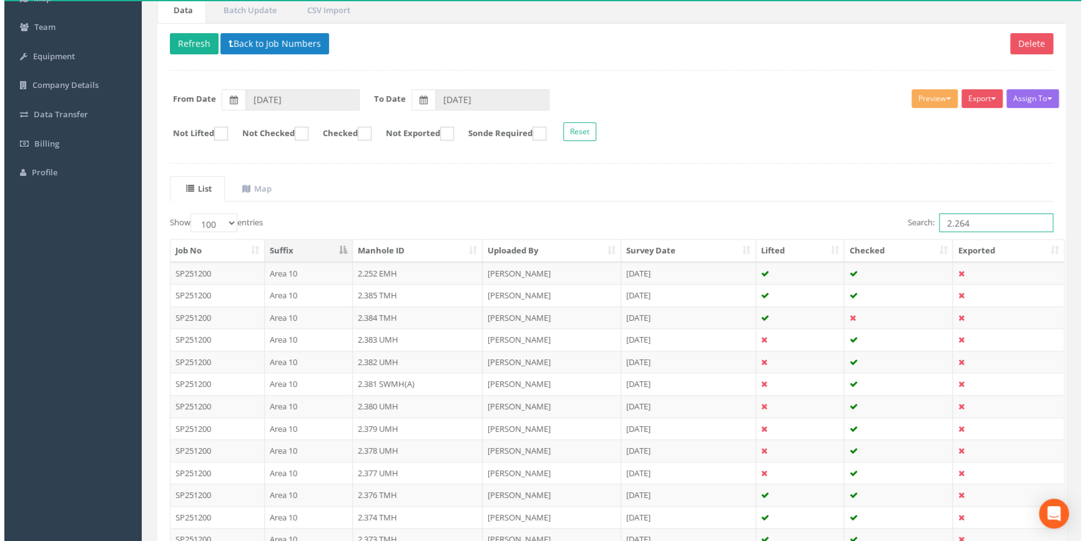
scroll to position [0, 0]
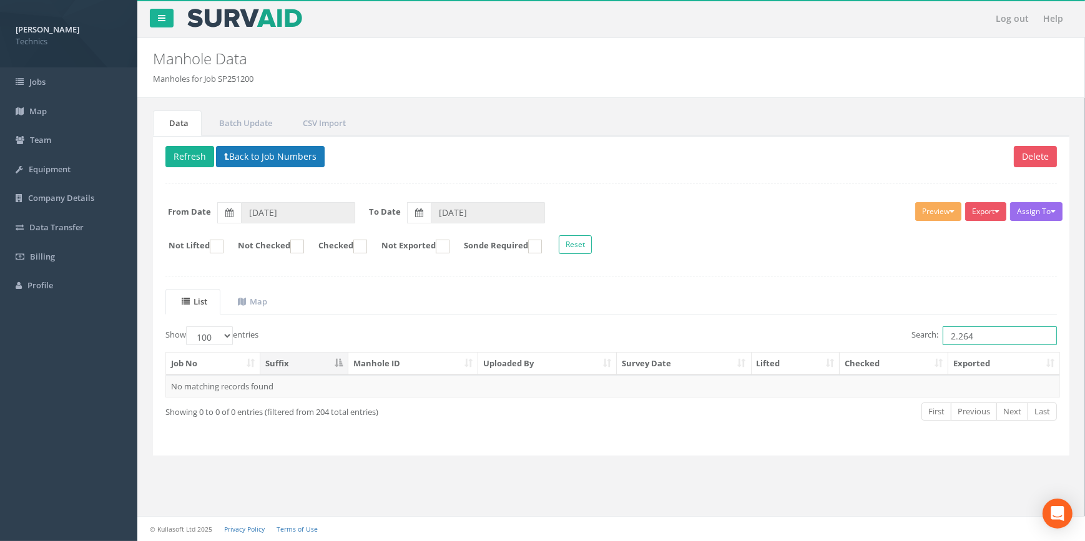
type input "2.264"
click at [258, 157] on button "Back to Job Numbers" at bounding box center [270, 156] width 109 height 21
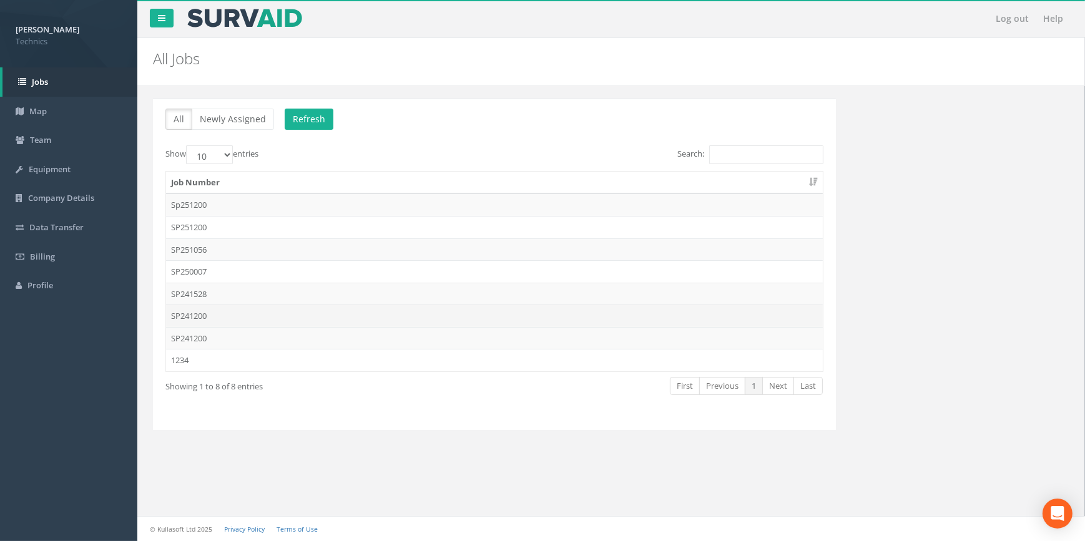
click at [182, 316] on td "SP241200" at bounding box center [494, 316] width 657 height 22
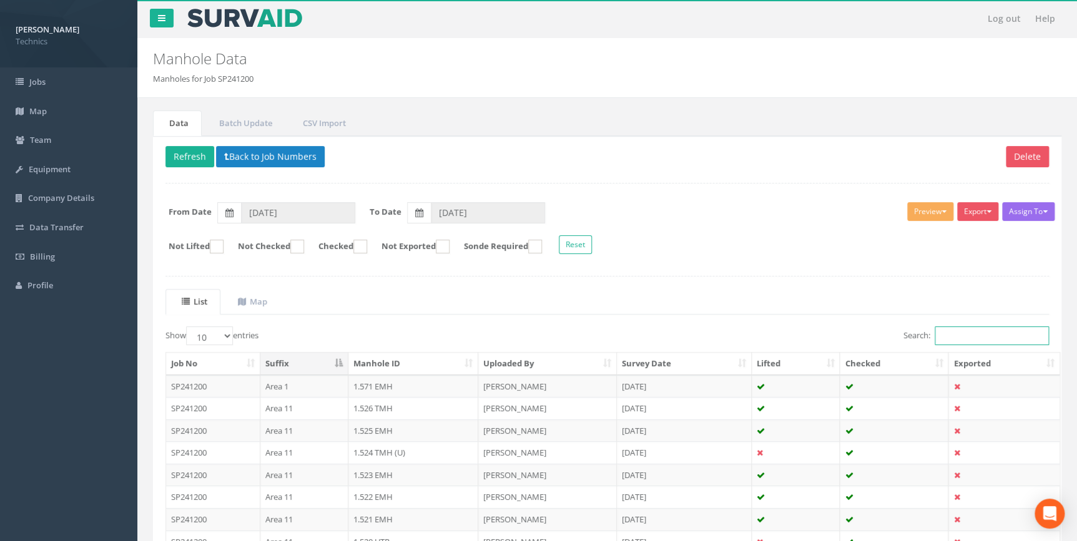
click at [950, 334] on input "Search:" at bounding box center [991, 335] width 114 height 19
paste input "2.264"
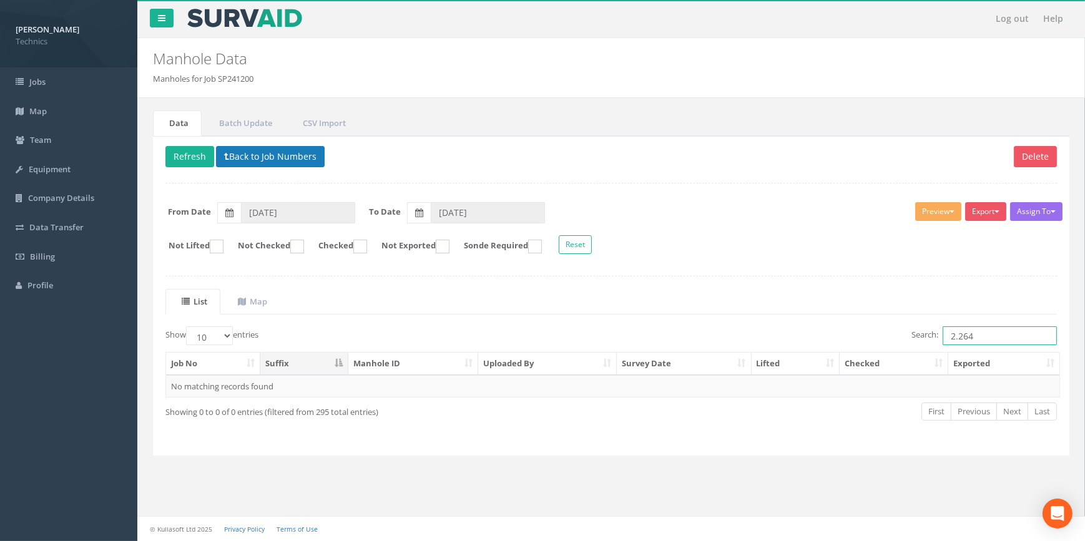
type input "2.264"
click at [276, 154] on button "Back to Job Numbers" at bounding box center [270, 156] width 109 height 21
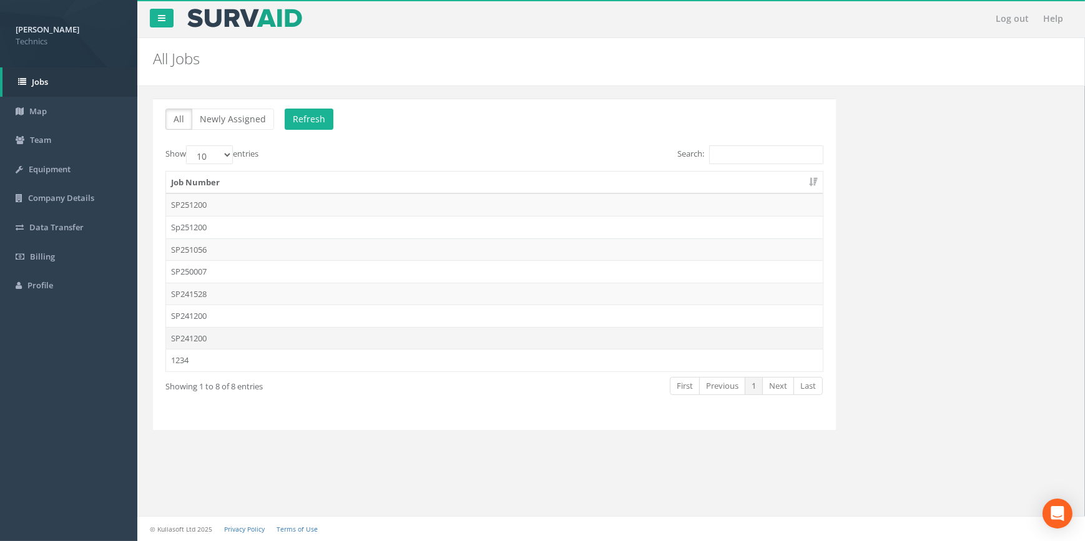
click at [188, 338] on td "SP241200" at bounding box center [494, 338] width 657 height 22
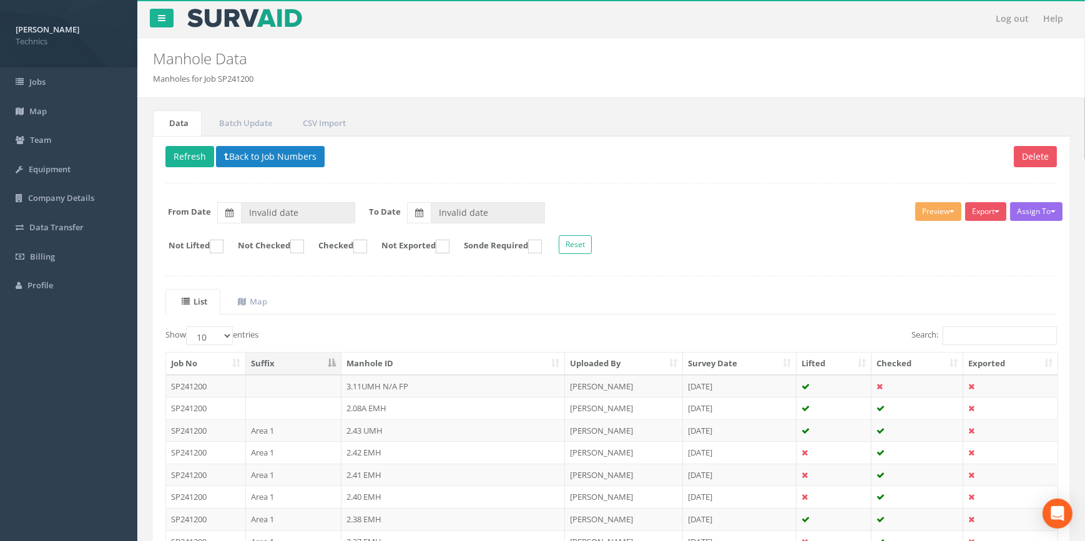
type input "[DATE]"
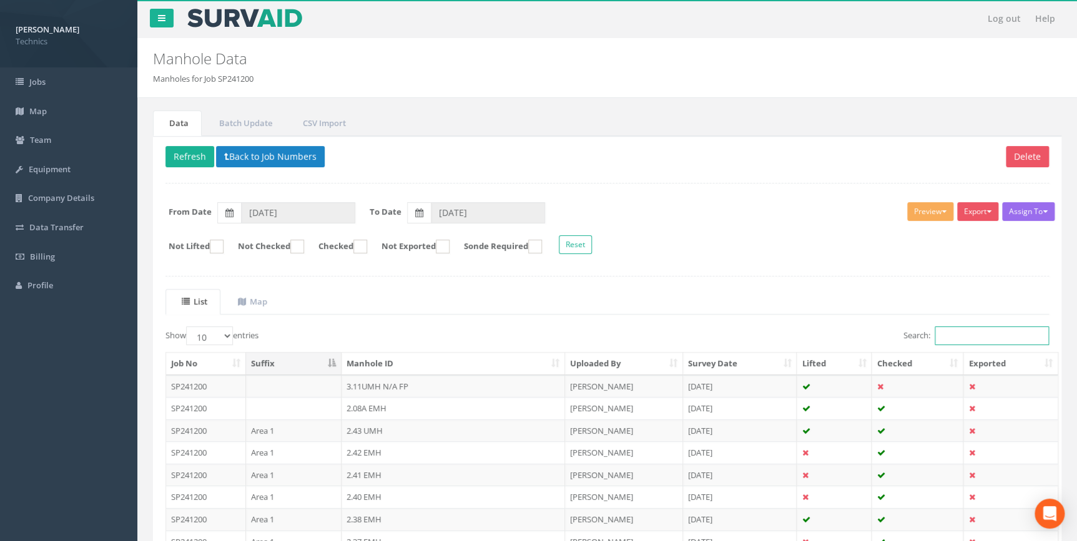
click at [984, 337] on input "Search:" at bounding box center [991, 335] width 114 height 19
paste input "2.264"
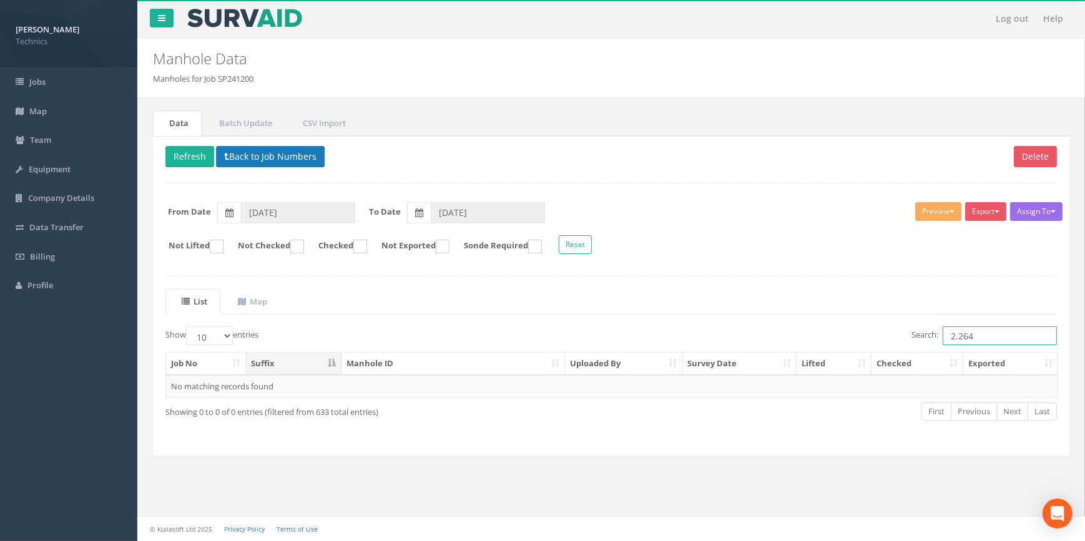
type input "2.264"
click at [269, 159] on button "Back to Job Numbers" at bounding box center [270, 156] width 109 height 21
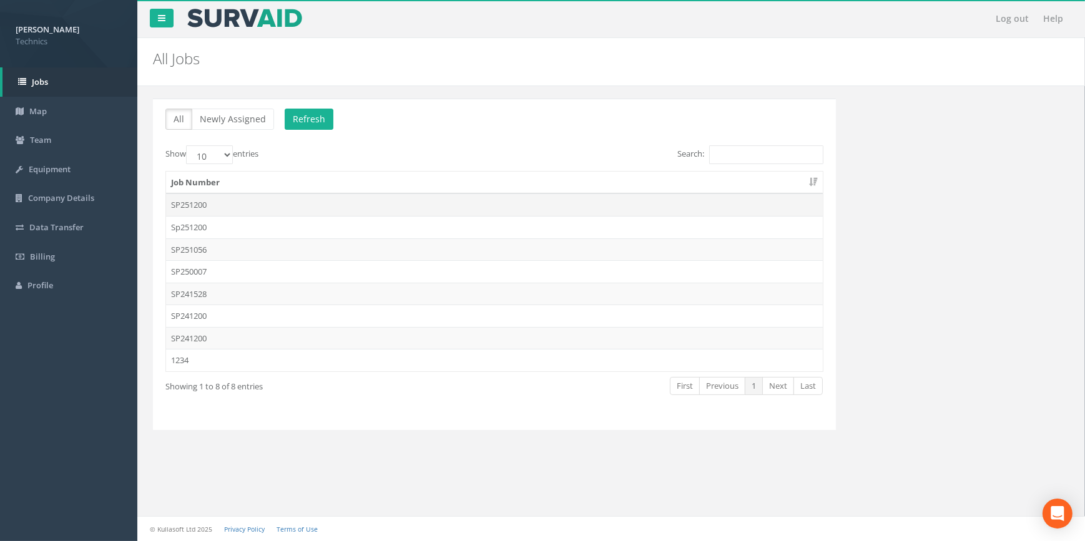
click at [188, 206] on td "SP251200" at bounding box center [494, 204] width 657 height 22
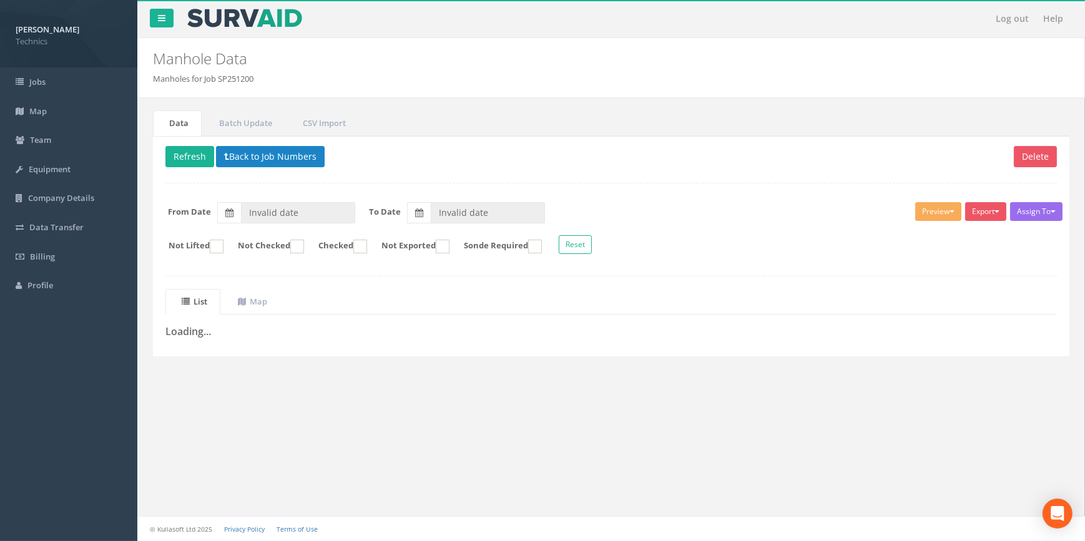
type input "[DATE]"
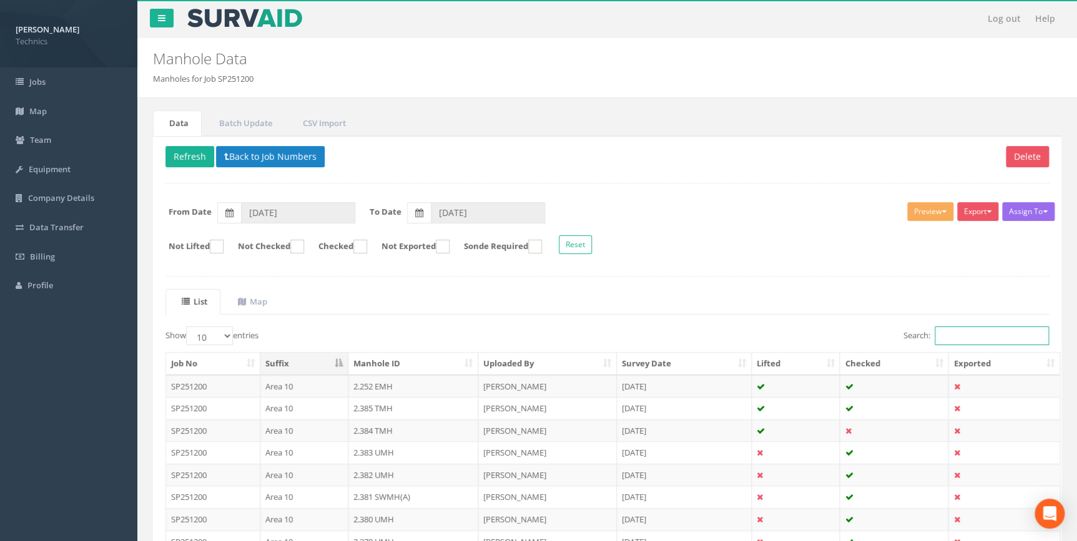
click at [971, 337] on input "Search:" at bounding box center [991, 335] width 114 height 19
paste input "2.264"
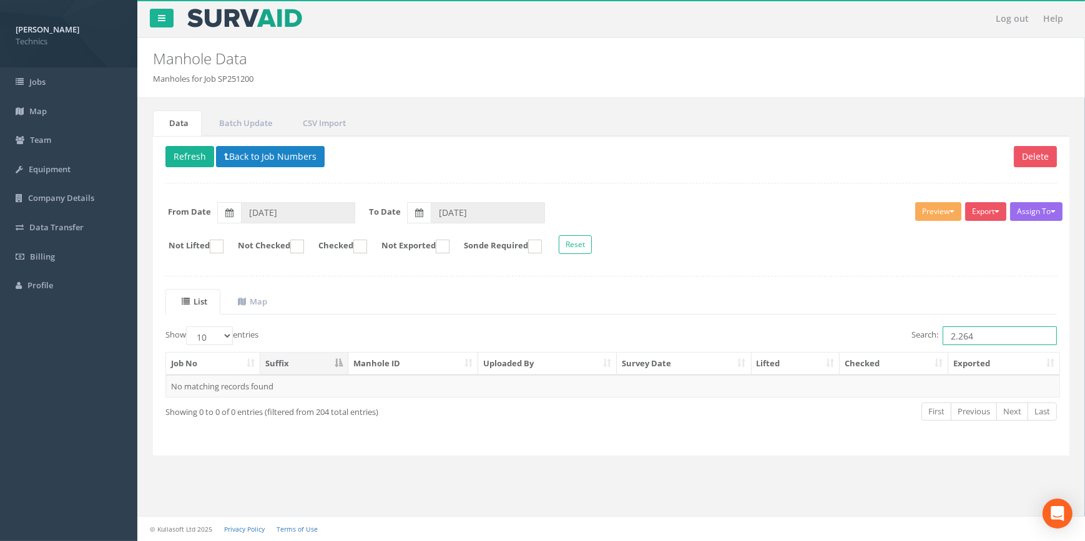
type input "2.264"
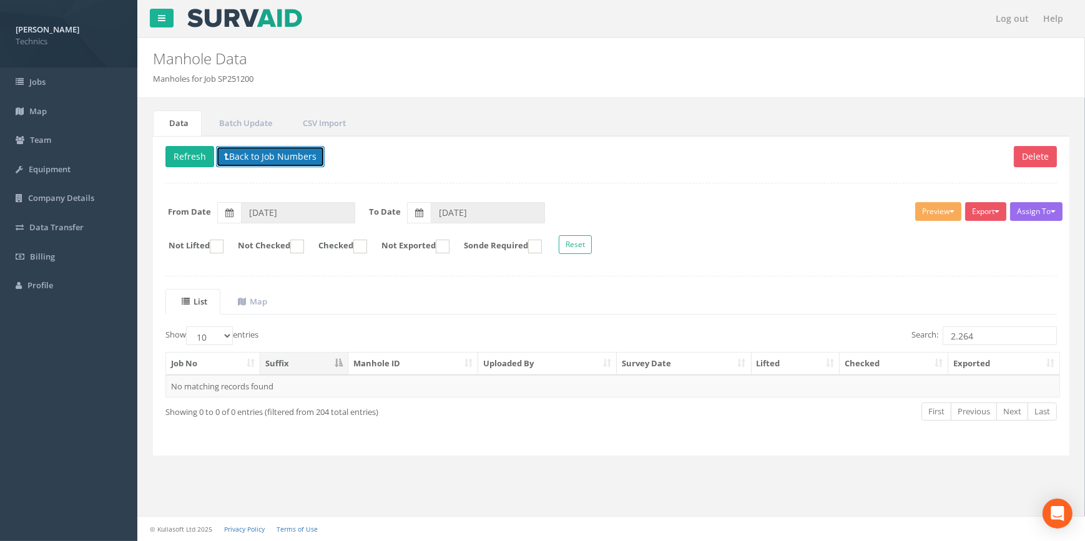
click at [275, 154] on button "Back to Job Numbers" at bounding box center [270, 156] width 109 height 21
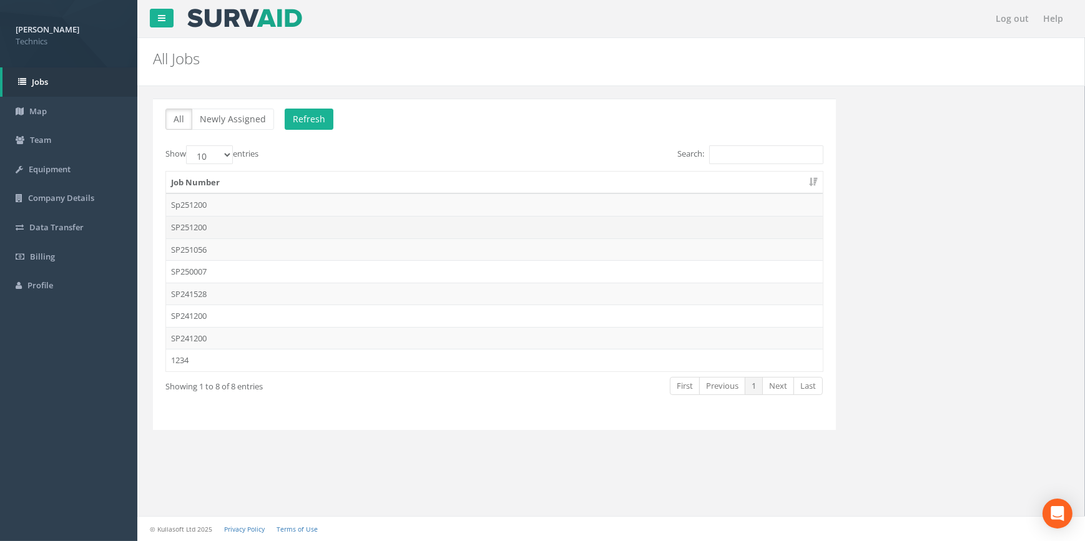
click at [198, 230] on td "SP251200" at bounding box center [494, 227] width 657 height 22
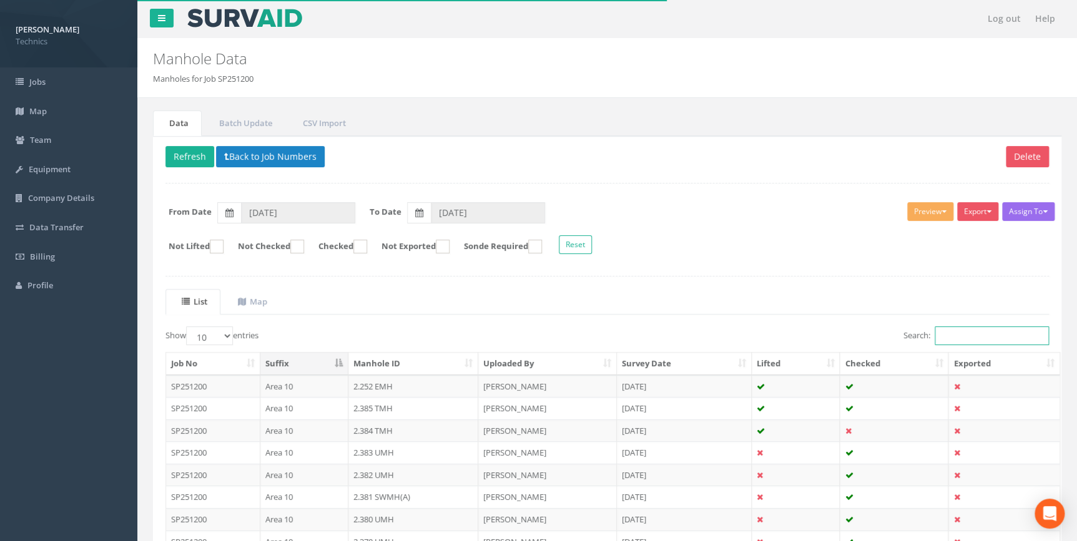
click at [950, 339] on input "Search:" at bounding box center [991, 335] width 114 height 19
paste input "2.264"
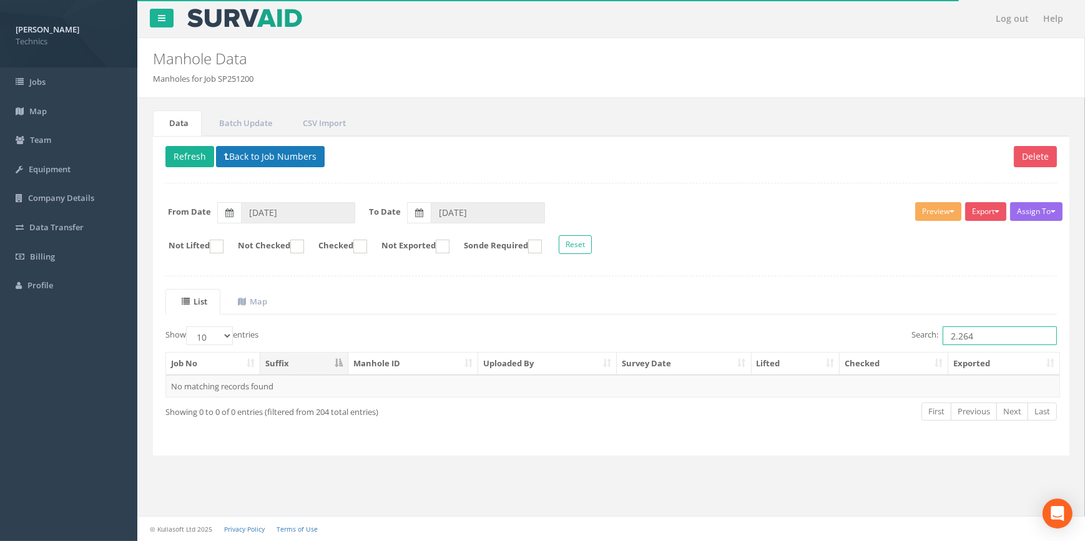
type input "2.264"
click at [291, 165] on button "Back to Job Numbers" at bounding box center [270, 156] width 109 height 21
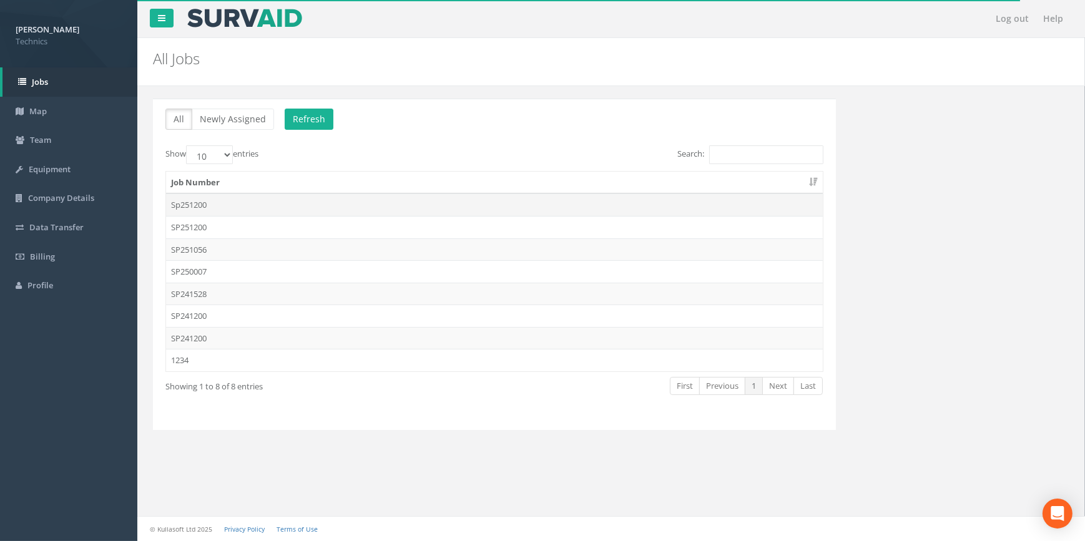
click at [187, 207] on td "Sp251200" at bounding box center [494, 204] width 657 height 22
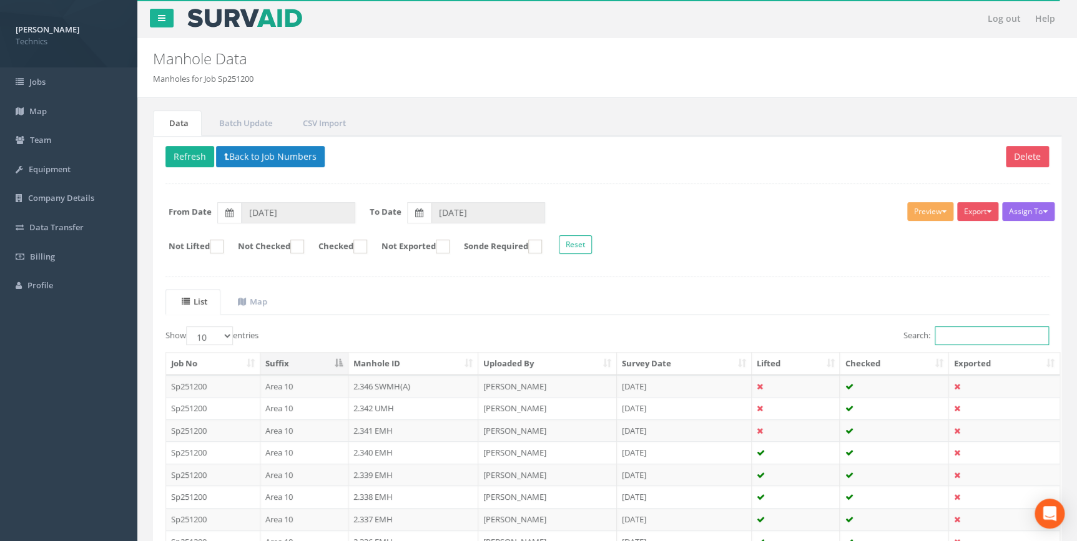
click at [949, 336] on input "Search:" at bounding box center [991, 335] width 114 height 19
paste input "2.264"
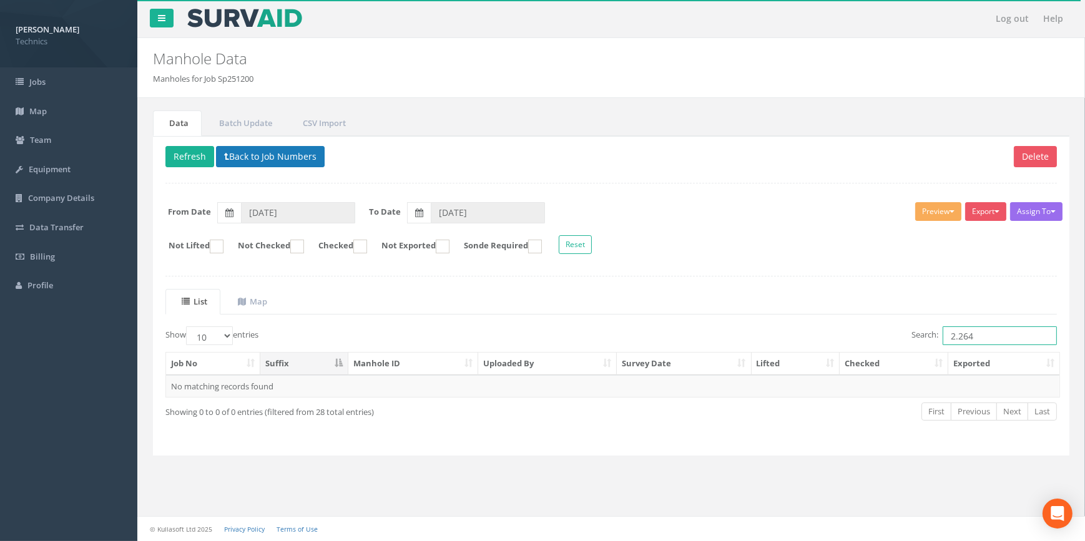
type input "2.264"
click at [287, 159] on button "Back to Job Numbers" at bounding box center [270, 156] width 109 height 21
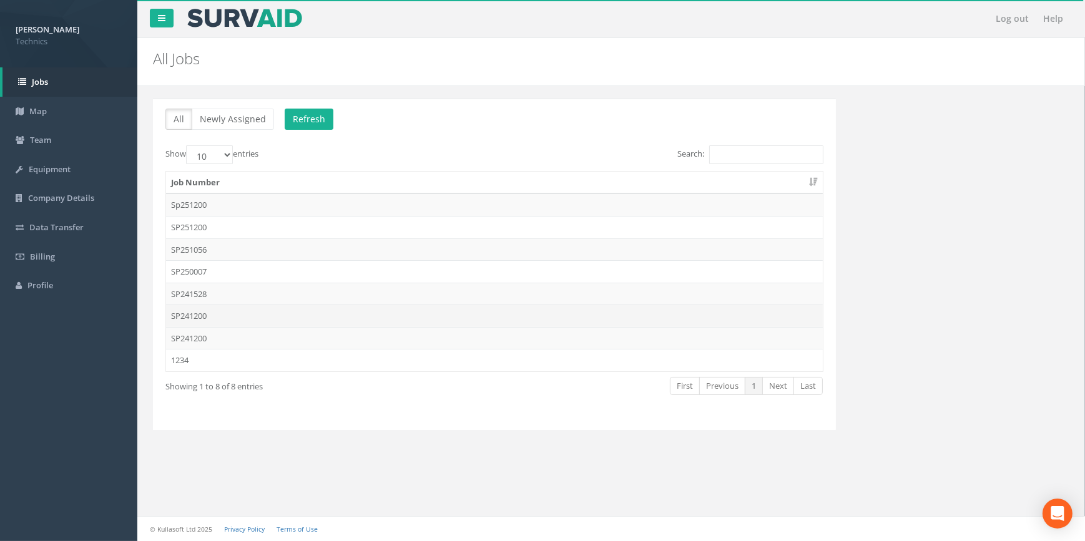
click at [203, 317] on td "SP241200" at bounding box center [494, 316] width 657 height 22
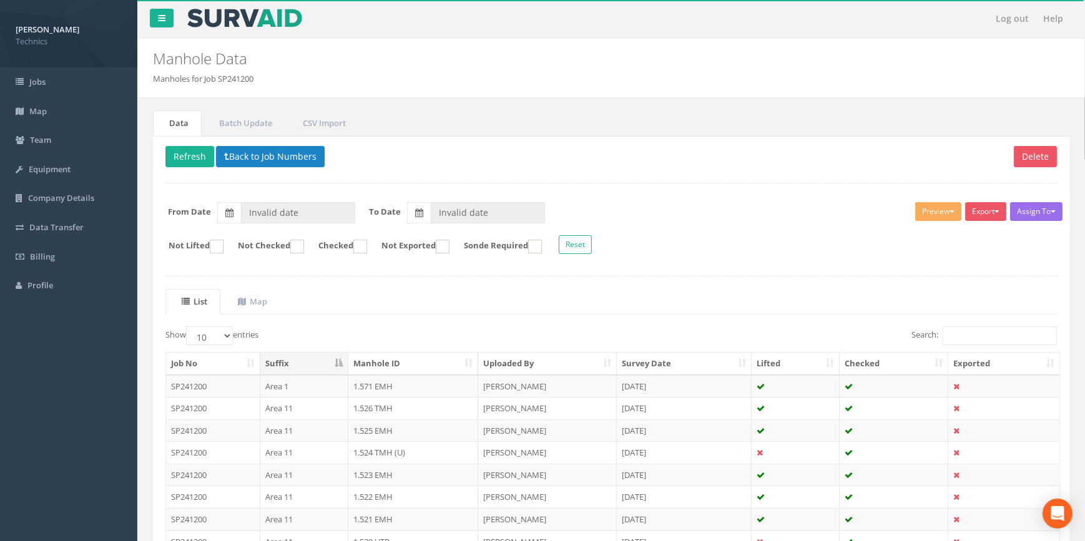
type input "[DATE]"
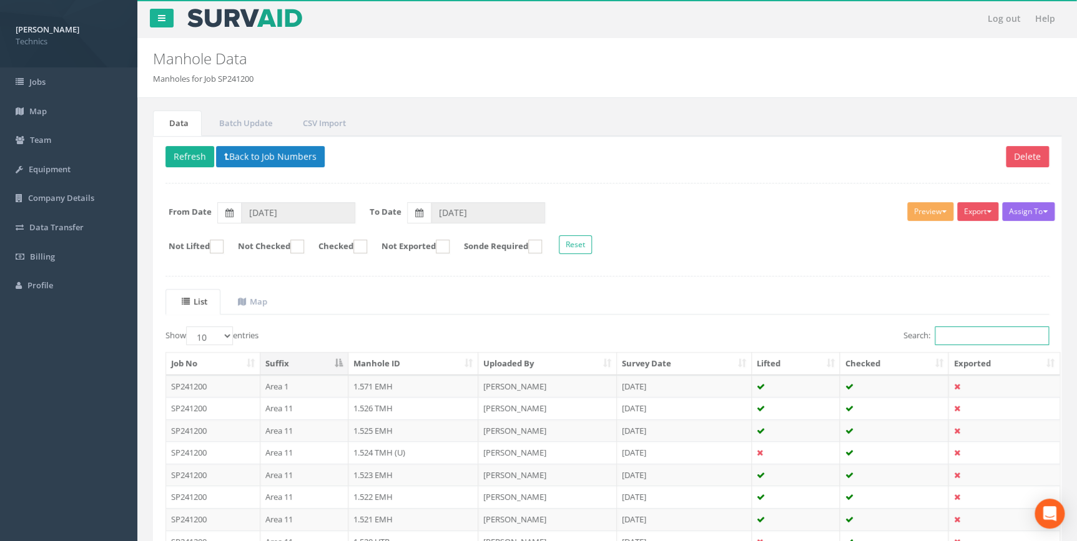
click at [939, 334] on input "Search:" at bounding box center [991, 335] width 114 height 19
paste input "2.264"
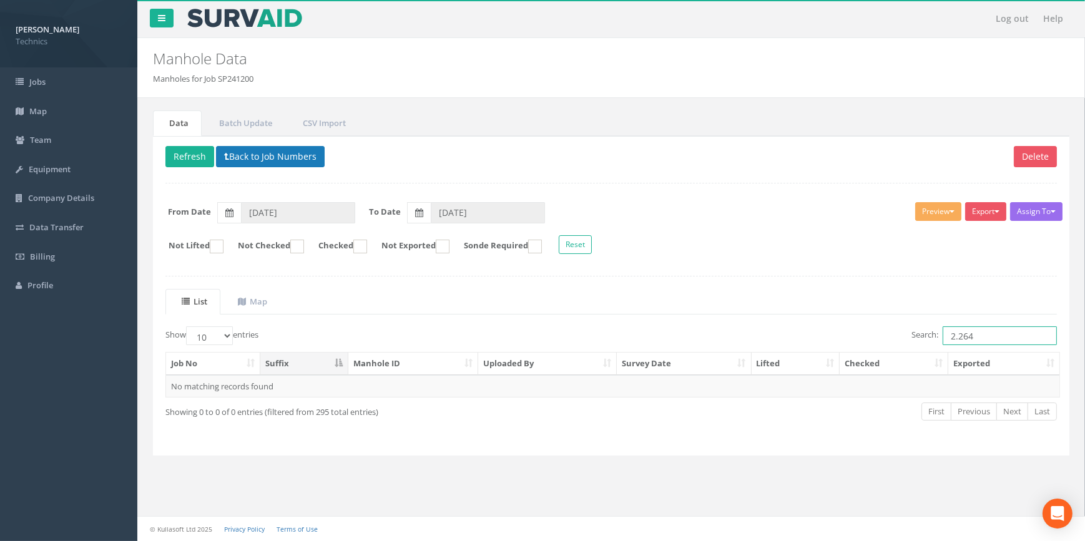
type input "2.264"
click at [265, 153] on button "Back to Job Numbers" at bounding box center [270, 156] width 109 height 21
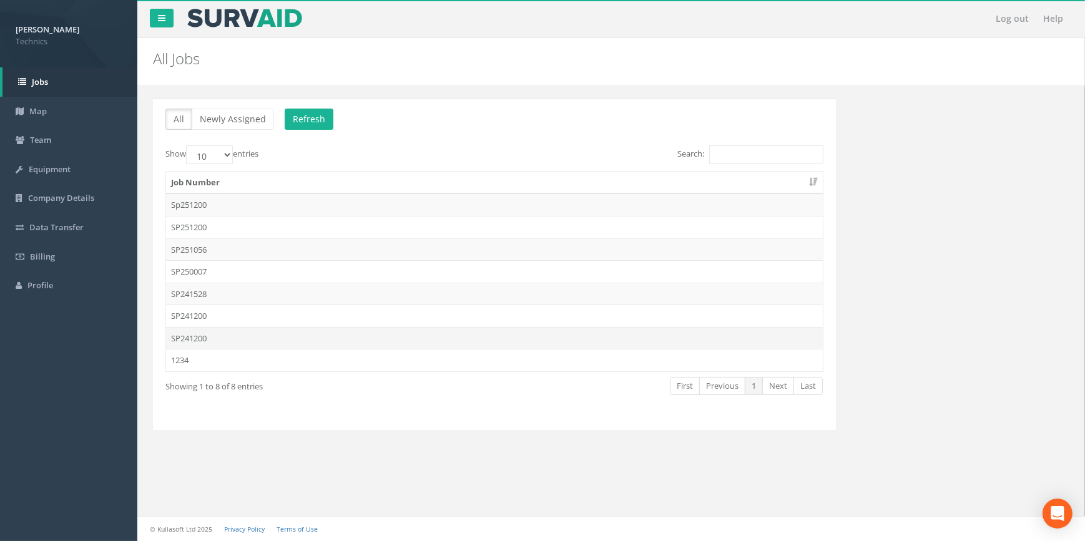
click at [197, 337] on td "SP241200" at bounding box center [494, 338] width 657 height 22
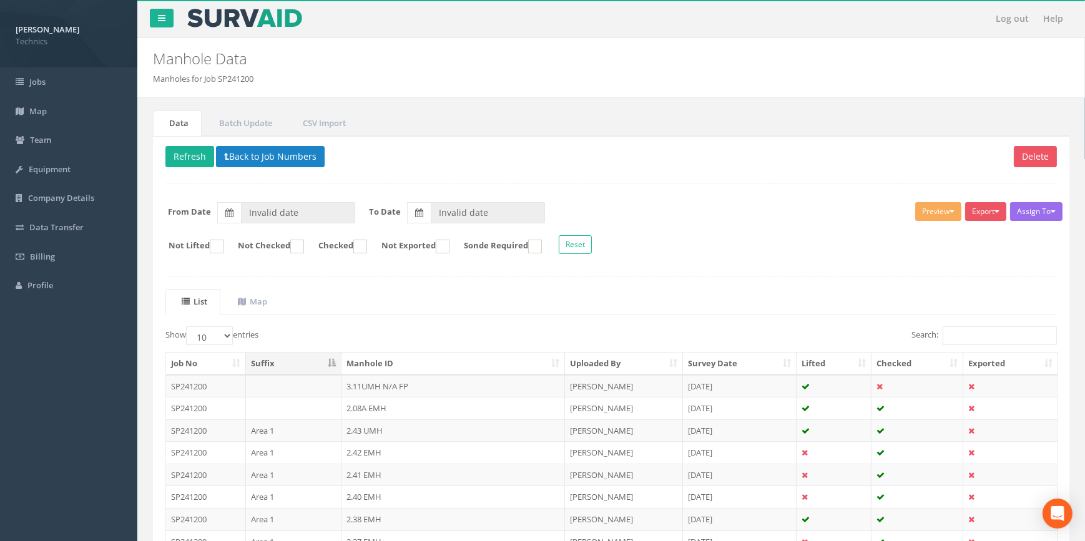
type input "[DATE]"
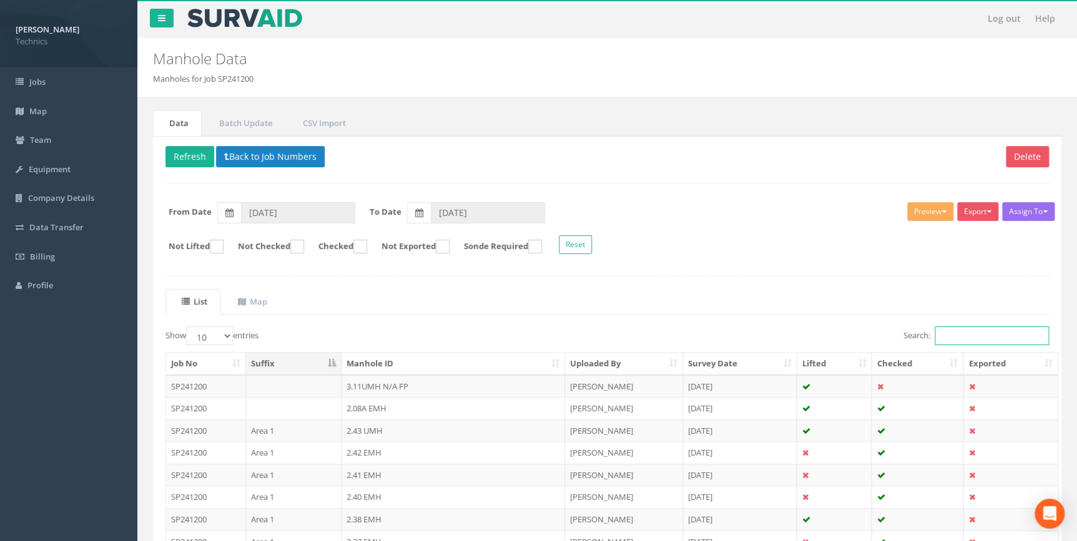
click at [948, 336] on input "Search:" at bounding box center [991, 335] width 114 height 19
paste input "2.264"
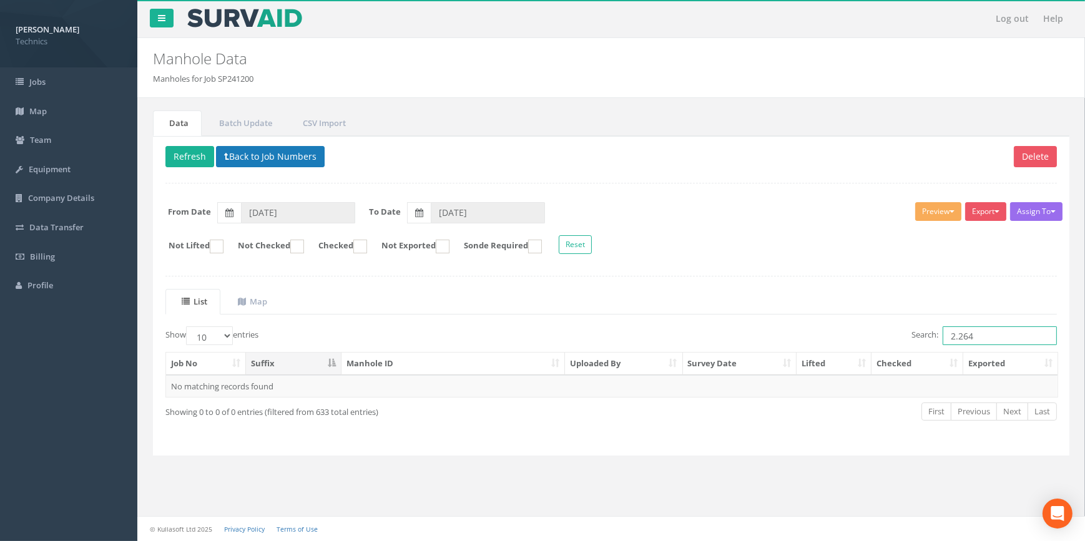
type input "2.264"
click at [266, 159] on button "Back to Job Numbers" at bounding box center [270, 156] width 109 height 21
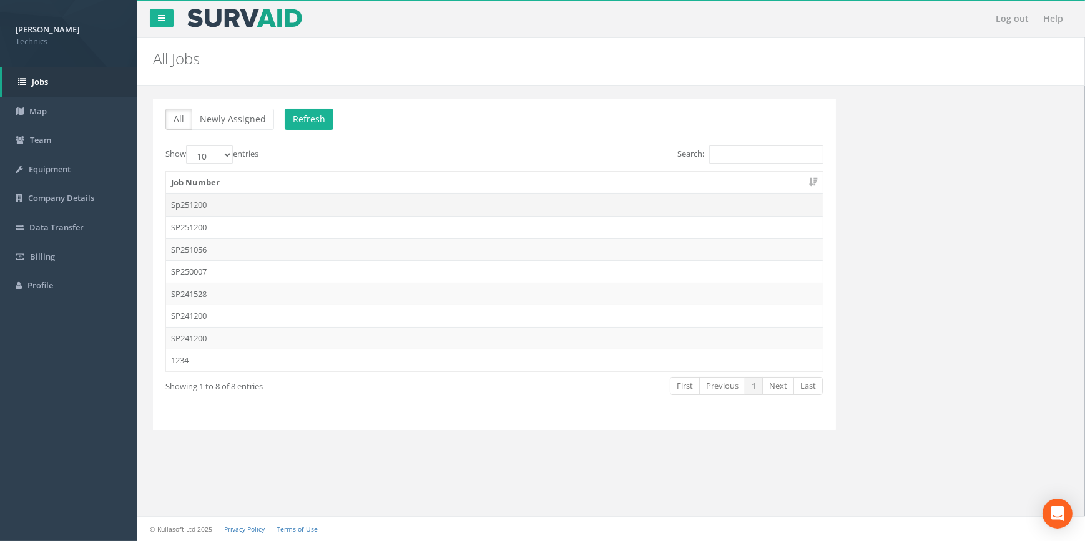
click at [187, 203] on td "Sp251200" at bounding box center [494, 204] width 657 height 22
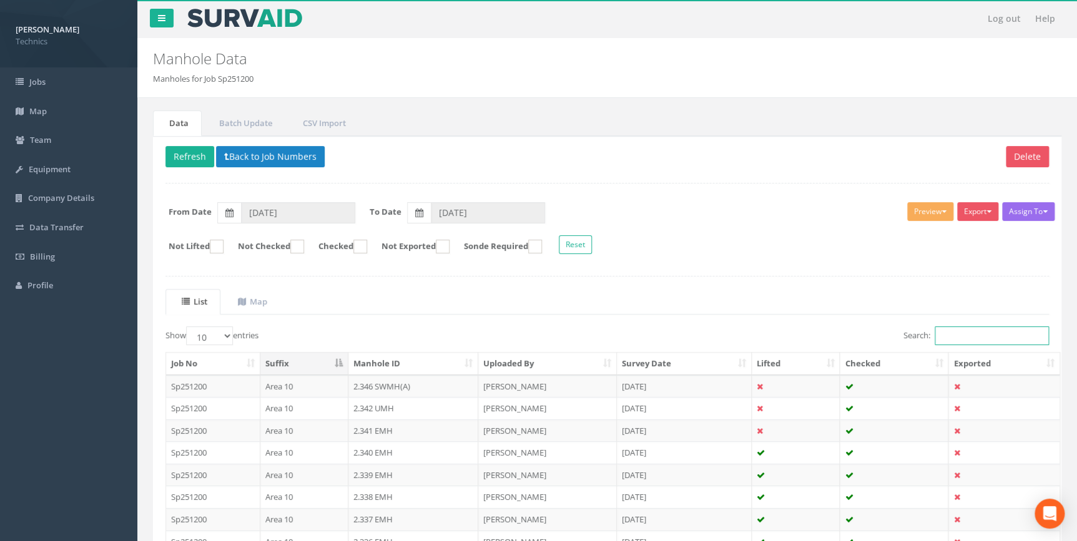
click at [953, 333] on input "Search:" at bounding box center [991, 335] width 114 height 19
paste input "2.264"
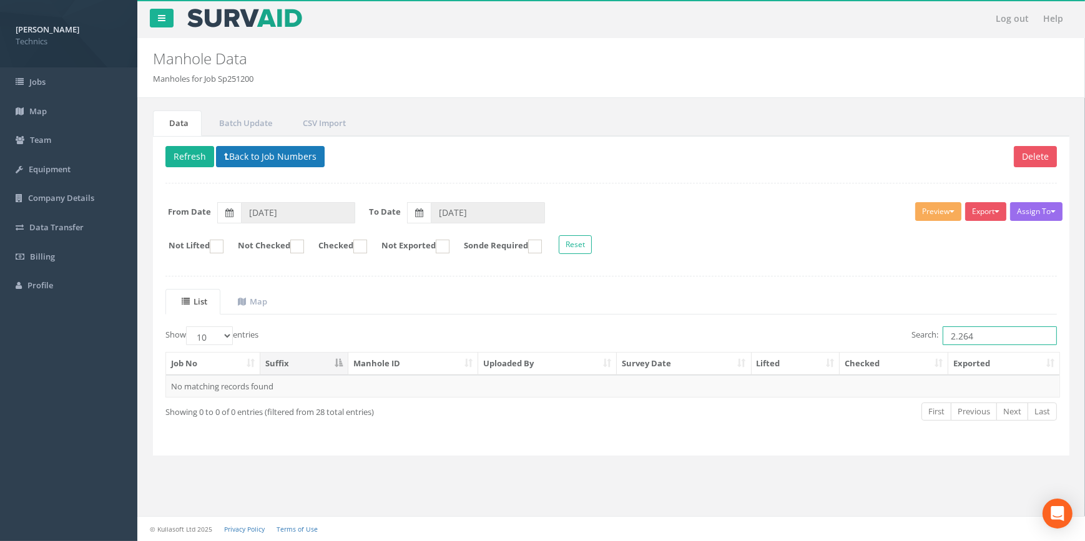
type input "2.264"
click at [247, 158] on button "Back to Job Numbers" at bounding box center [270, 156] width 109 height 21
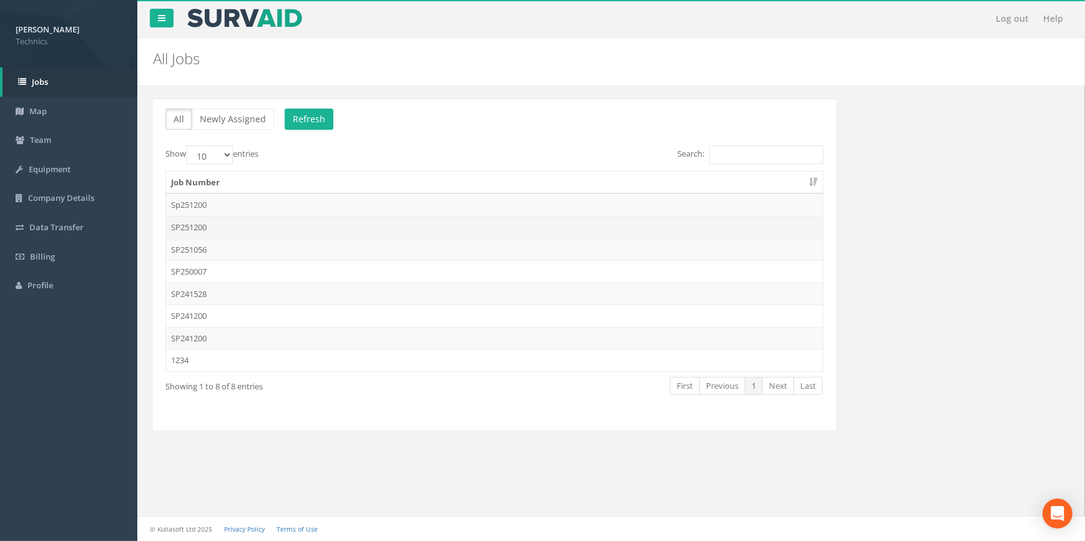
click at [198, 230] on td "SP251200" at bounding box center [494, 227] width 657 height 22
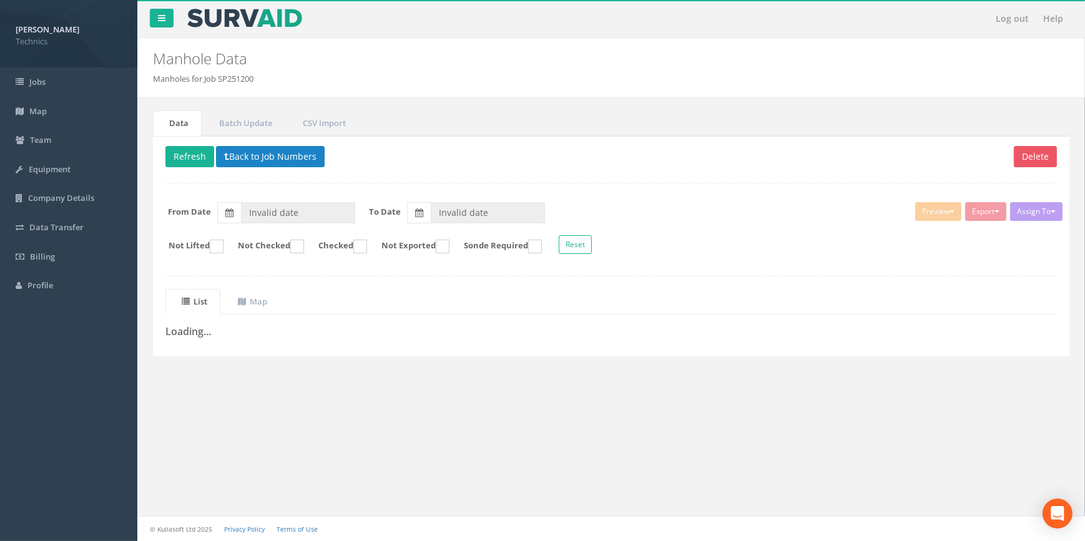
type input "[DATE]"
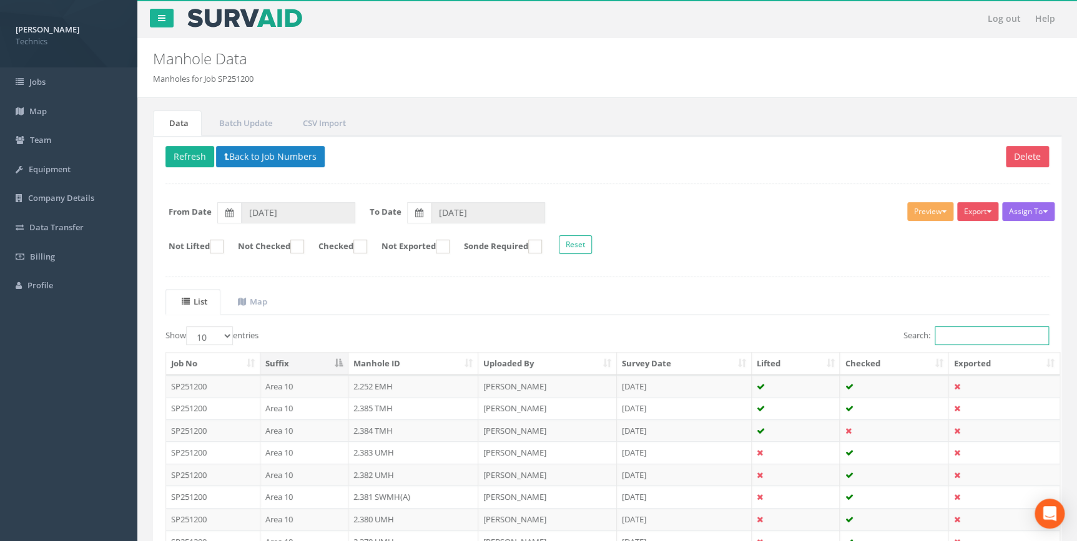
click at [950, 337] on input "Search:" at bounding box center [991, 335] width 114 height 19
paste input "2.264"
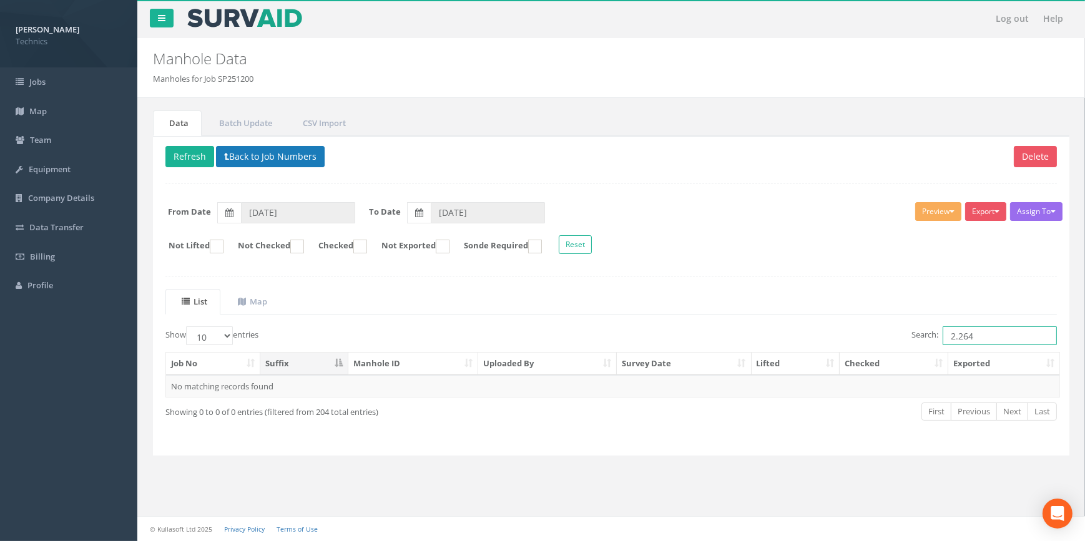
type input "2.264"
click at [240, 155] on button "Back to Job Numbers" at bounding box center [270, 156] width 109 height 21
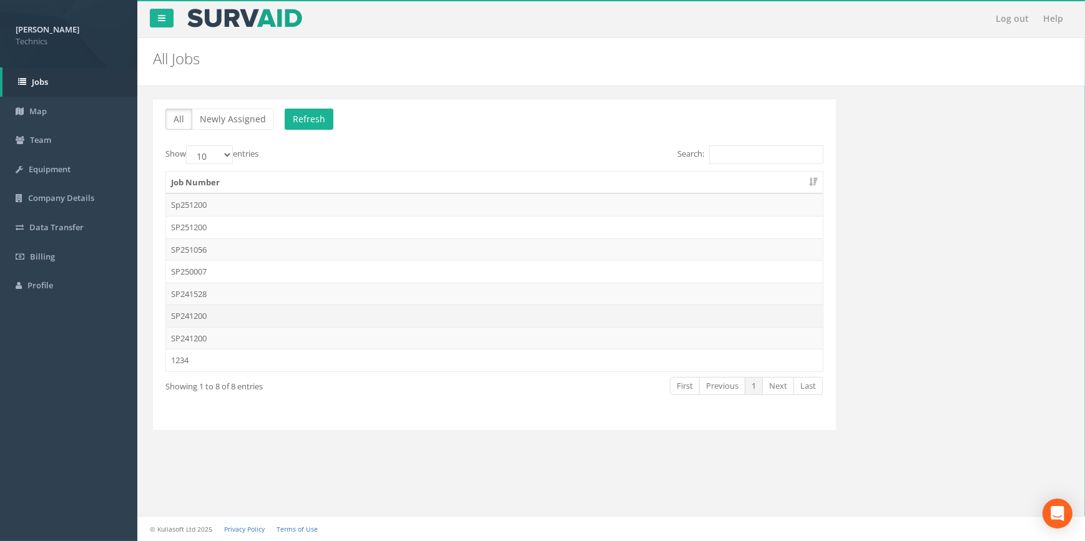
click at [203, 316] on td "SP241200" at bounding box center [494, 316] width 657 height 22
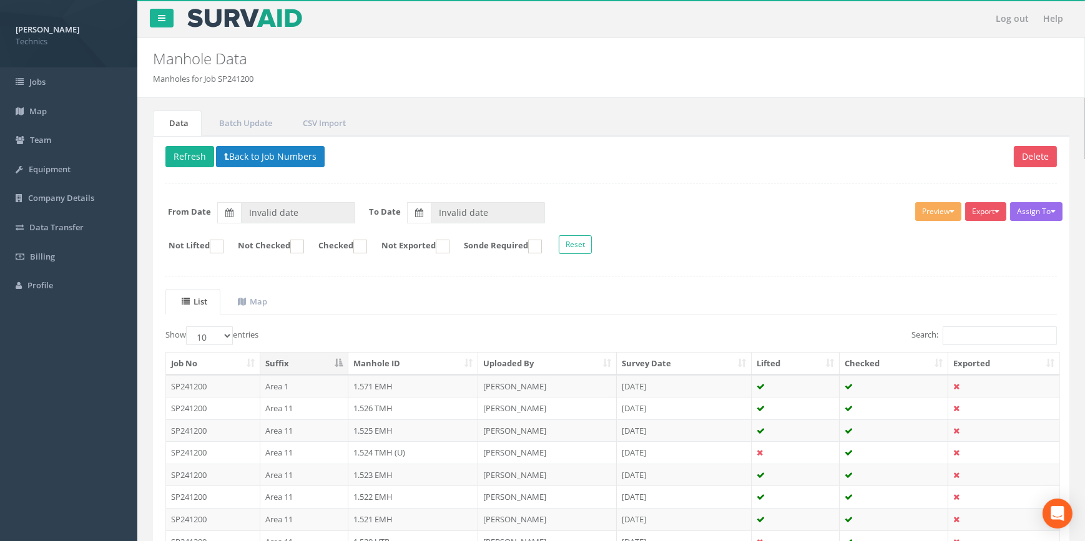
type input "[DATE]"
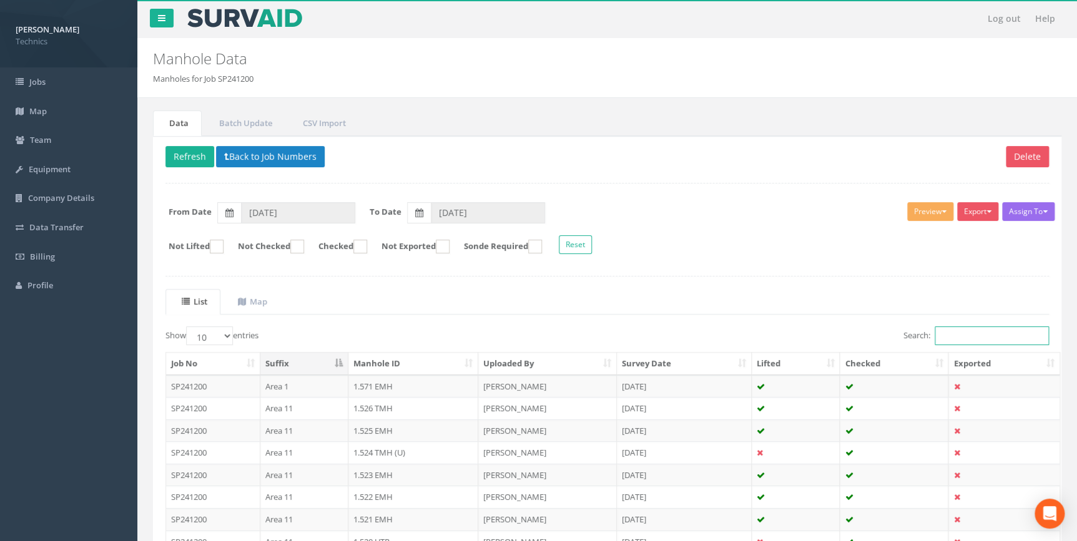
click at [937, 334] on input "Search:" at bounding box center [991, 335] width 114 height 19
paste input "2.264"
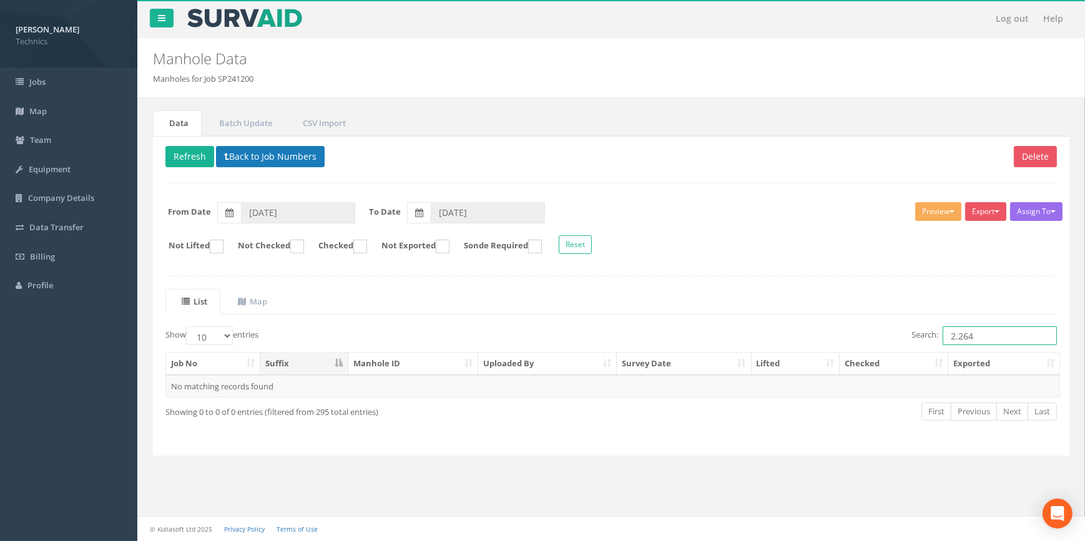
type input "2.264"
click at [293, 155] on button "Back to Job Numbers" at bounding box center [270, 156] width 109 height 21
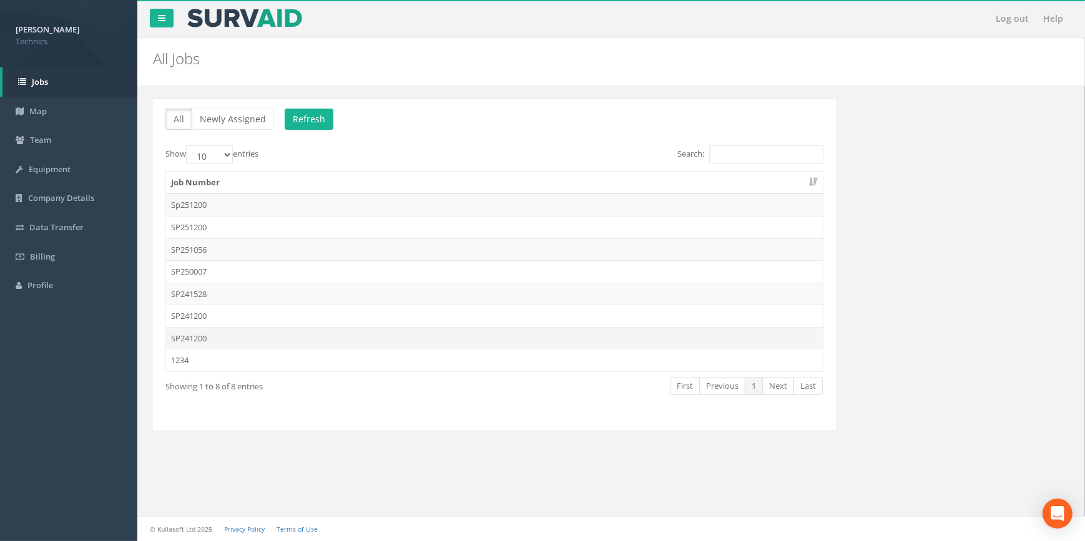
click at [193, 338] on td "SP241200" at bounding box center [494, 338] width 657 height 22
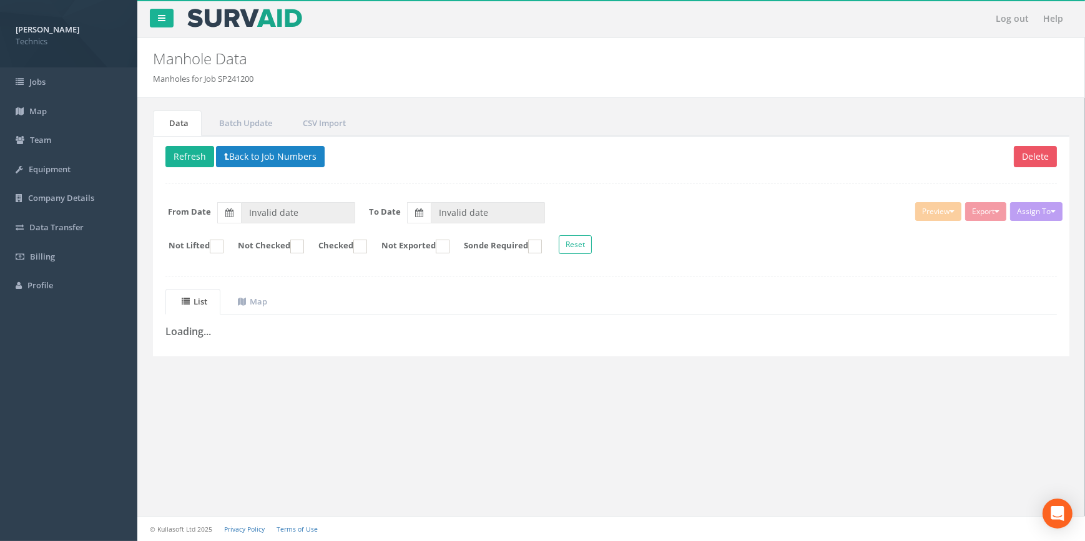
type input "[DATE]"
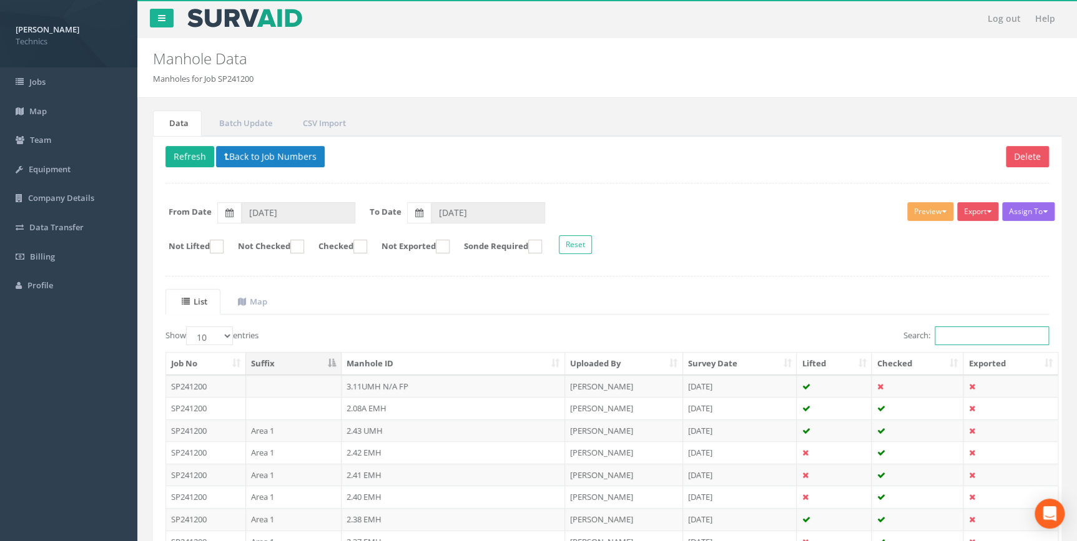
click at [974, 338] on input "Search:" at bounding box center [991, 335] width 114 height 19
paste input "2.264"
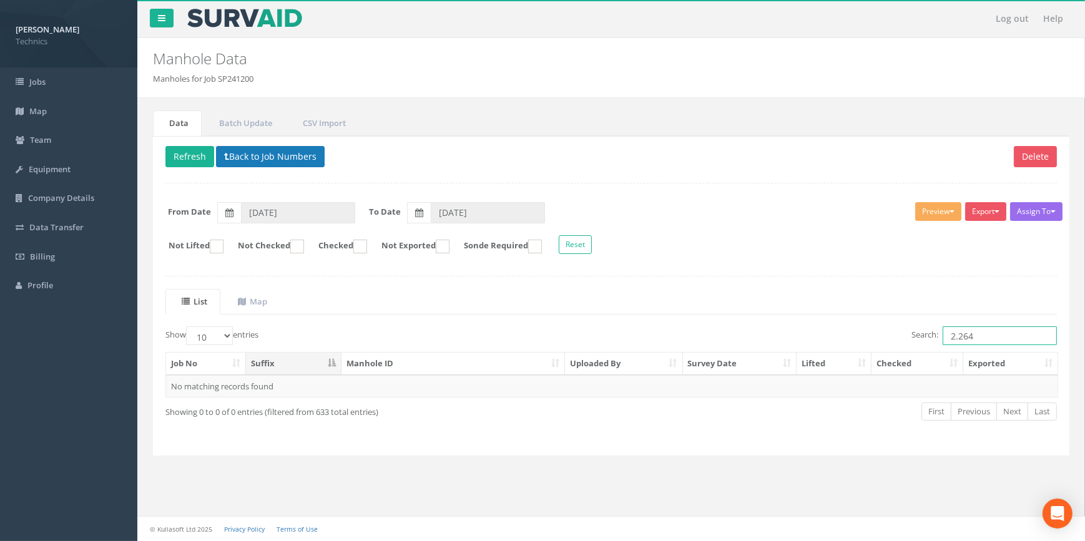
type input "2.264"
click at [290, 162] on button "Back to Job Numbers" at bounding box center [270, 156] width 109 height 21
